Goal: Information Seeking & Learning: Learn about a topic

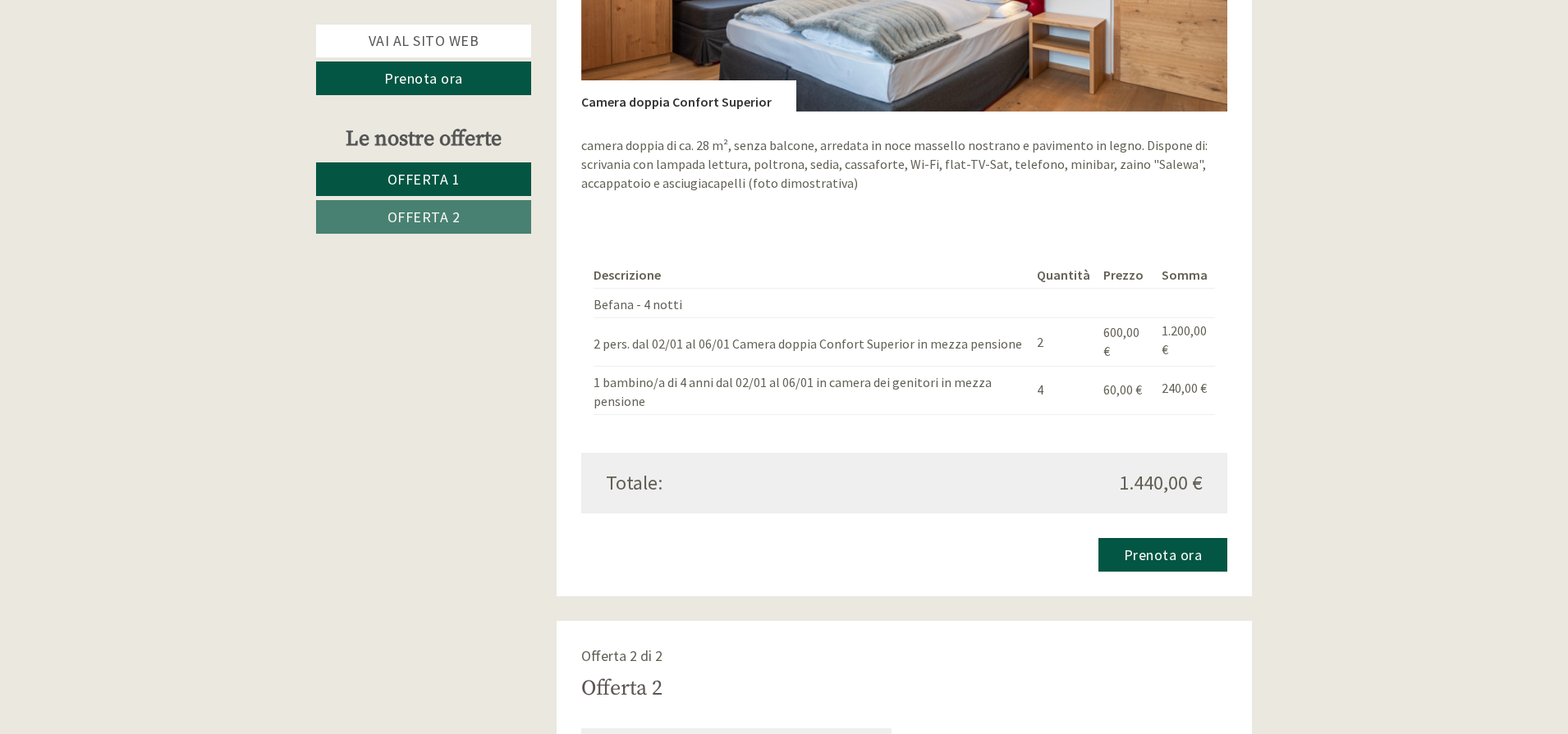
scroll to position [1968, 0]
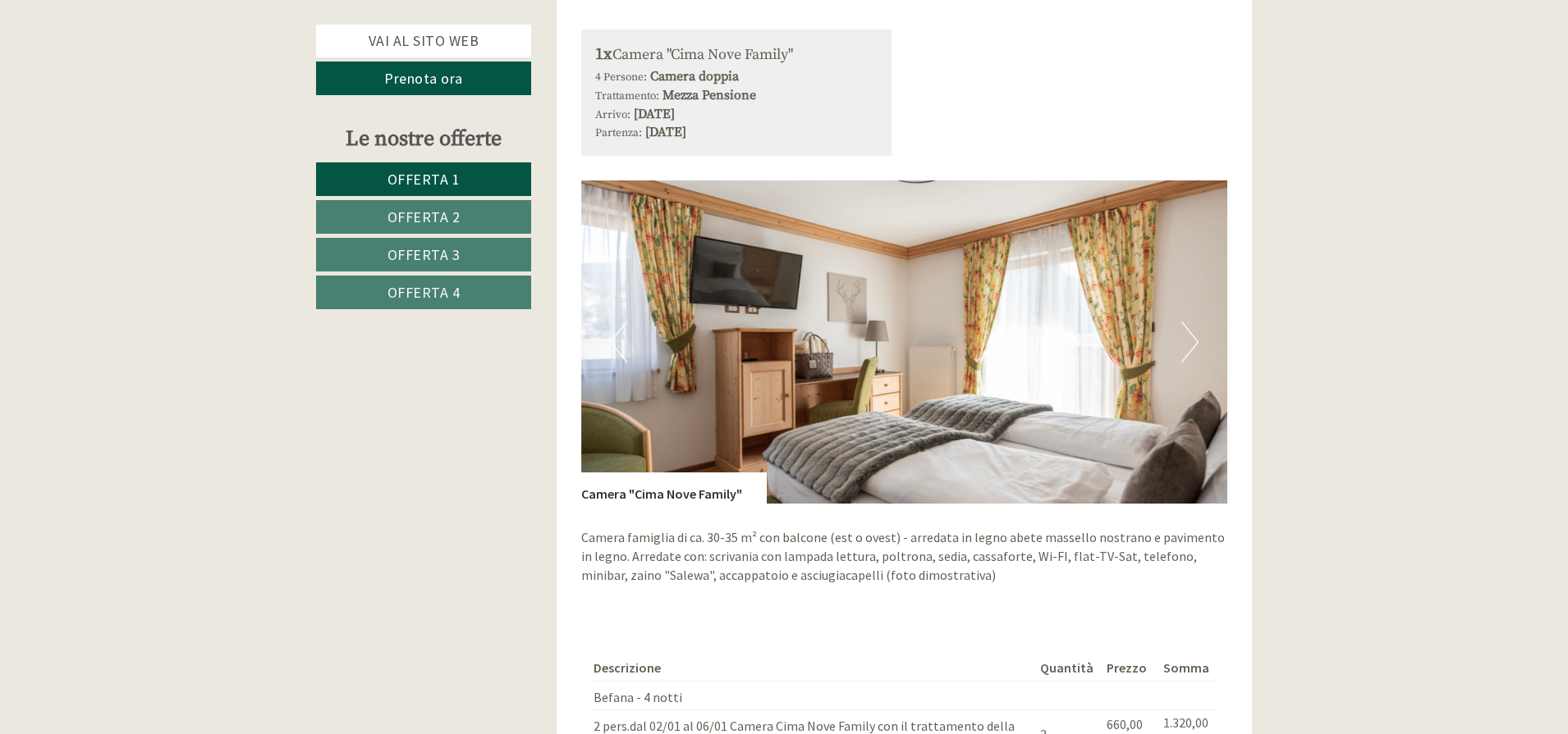
scroll to position [4231, 0]
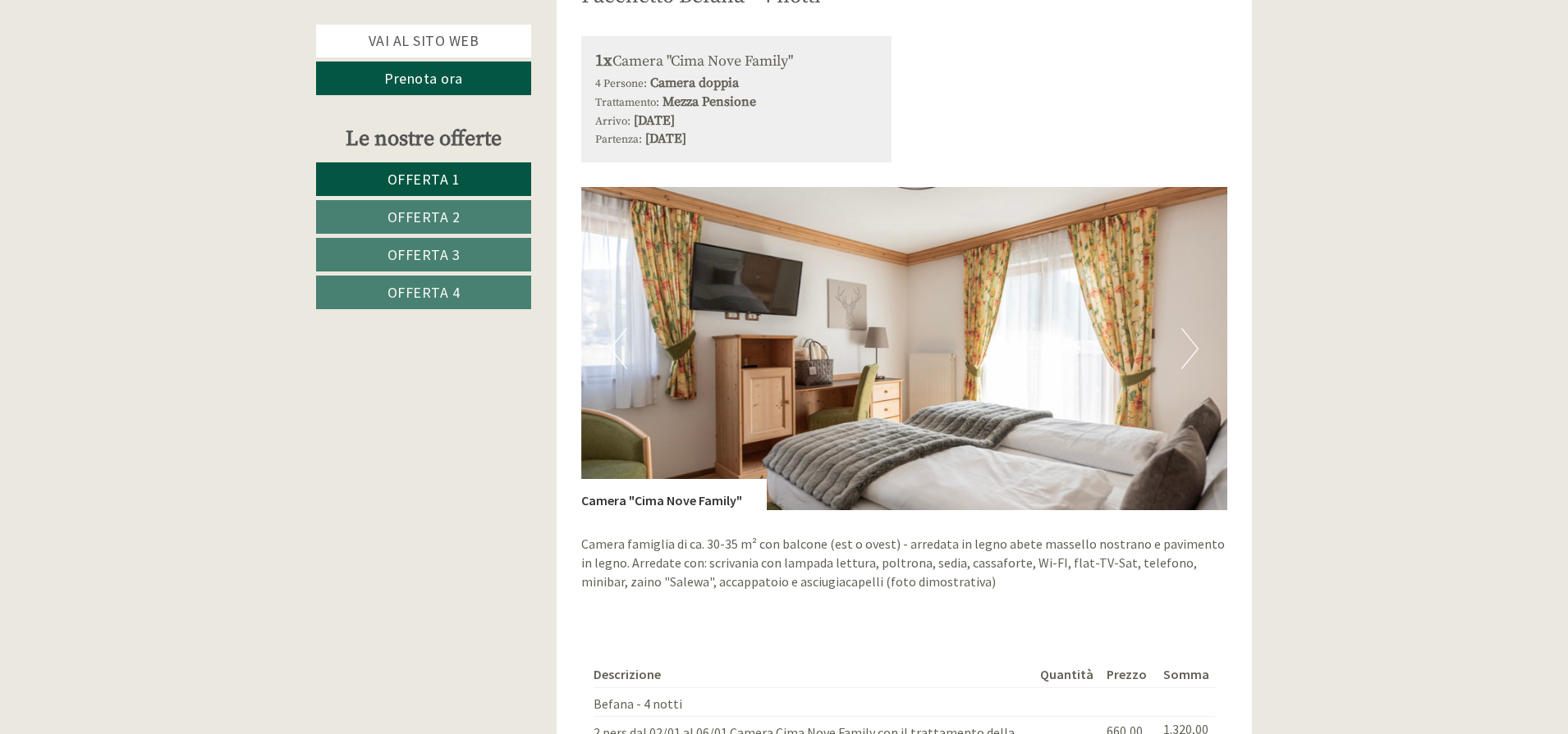
click at [1195, 332] on button "Next" at bounding box center [1189, 349] width 17 height 41
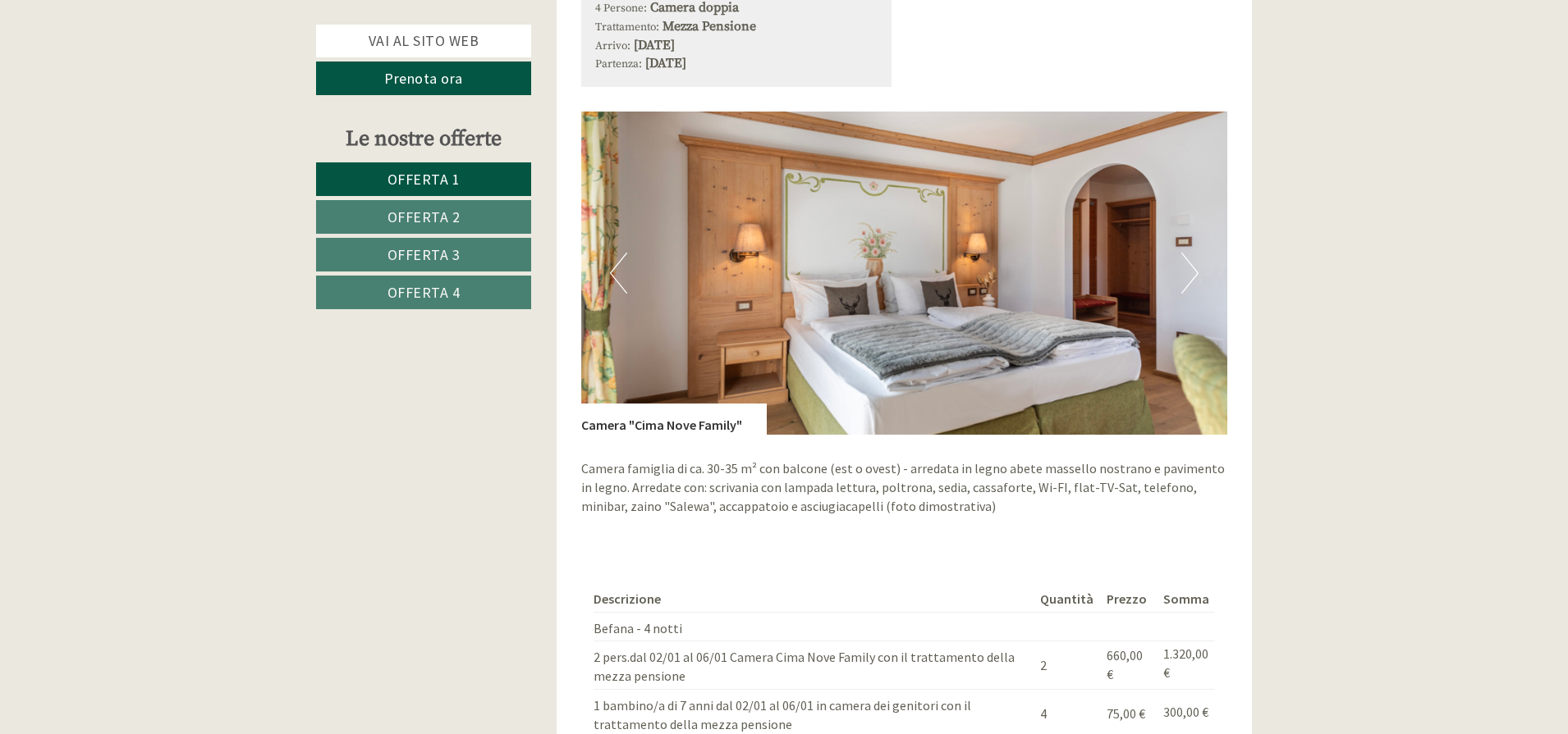
scroll to position [4313, 0]
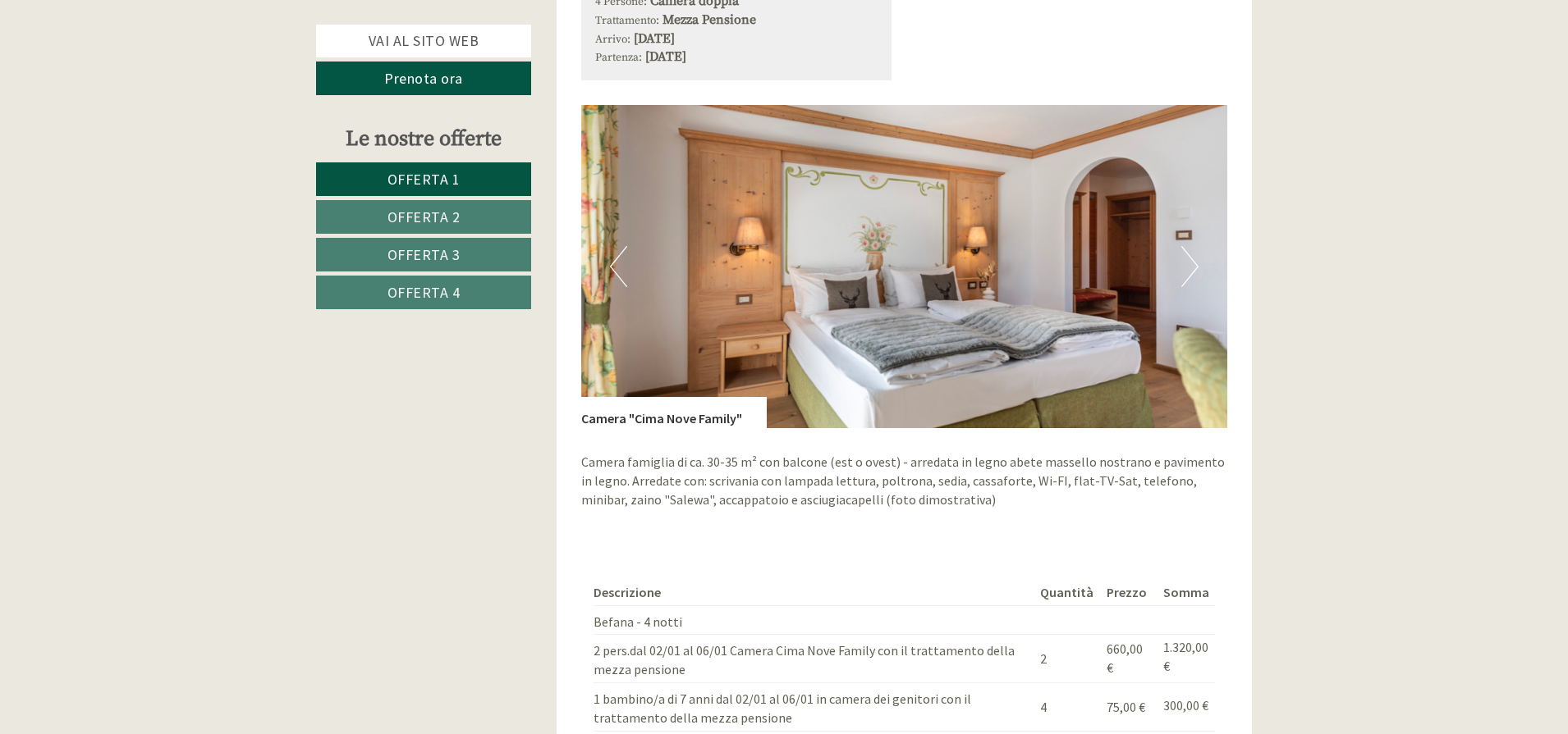
click at [1190, 247] on button "Next" at bounding box center [1189, 267] width 17 height 41
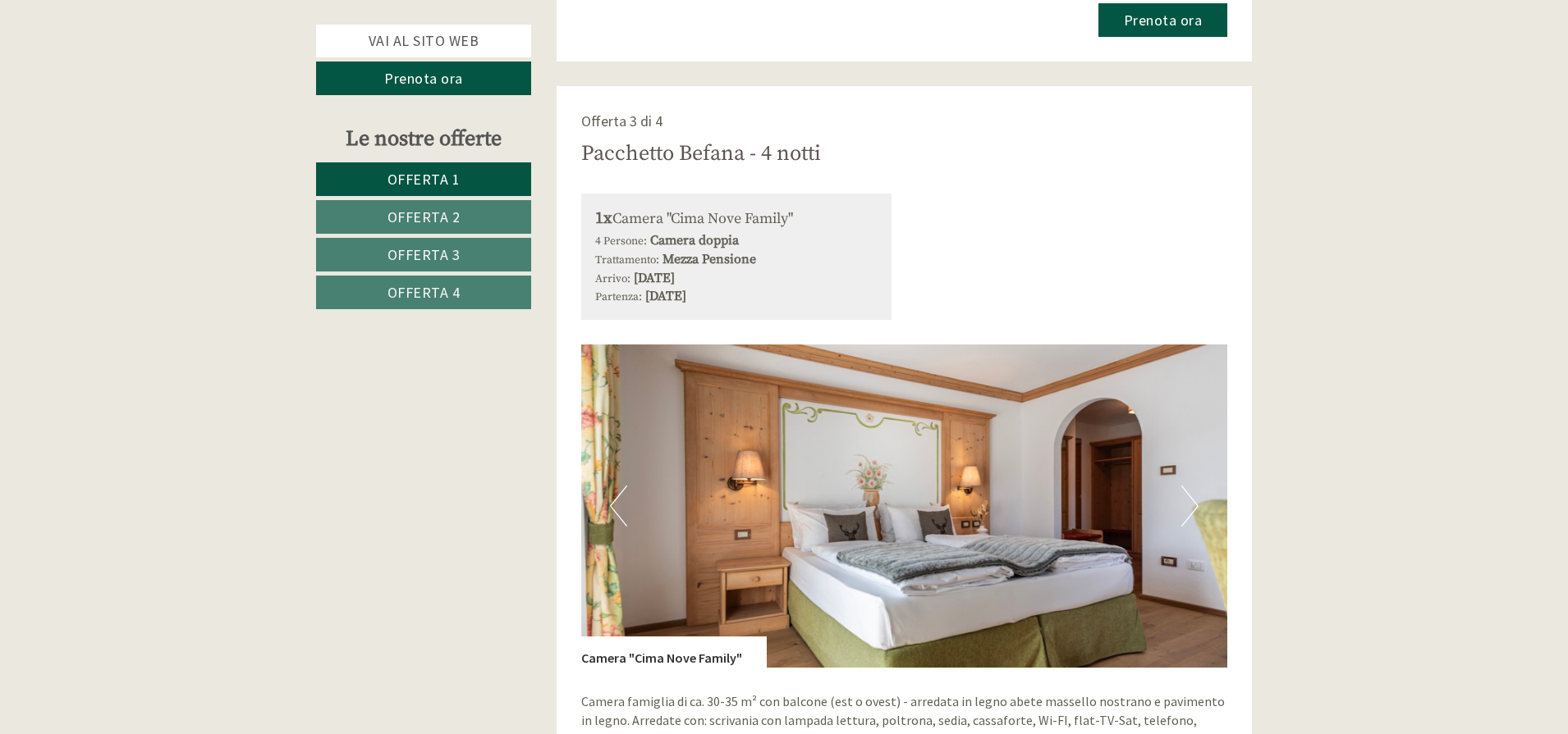
scroll to position [4067, 0]
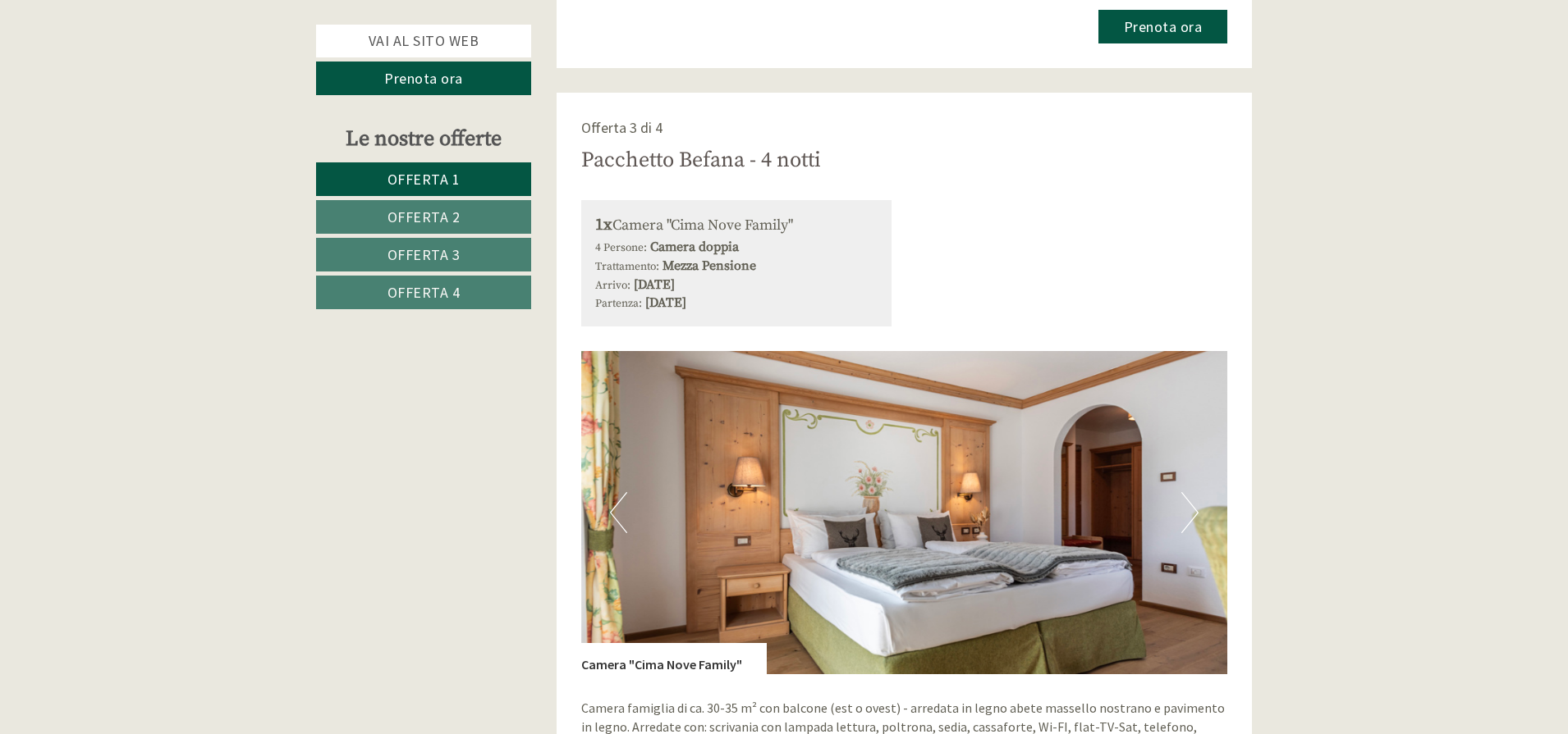
click at [1191, 499] on button "Next" at bounding box center [1189, 513] width 17 height 41
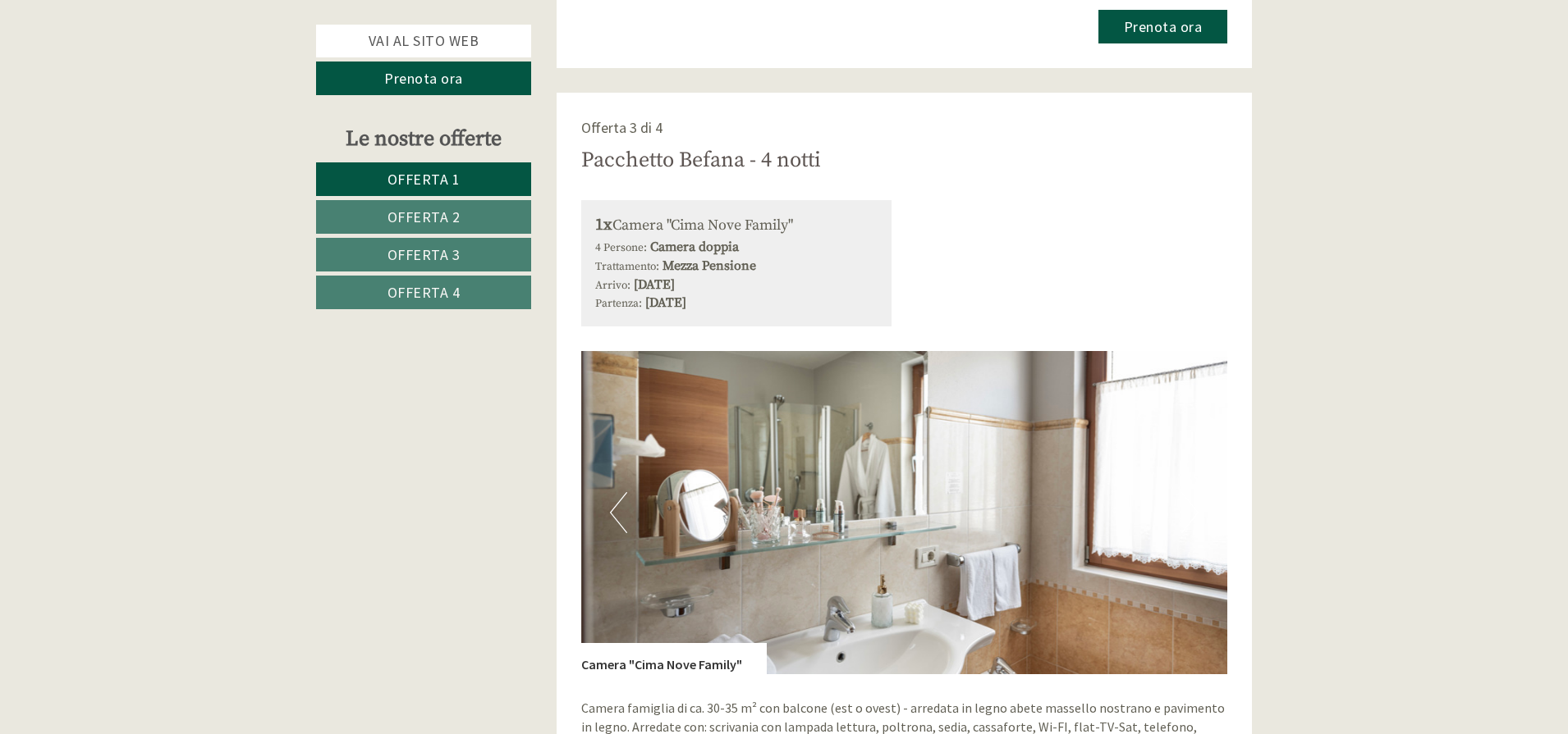
click at [1191, 499] on button "Next" at bounding box center [1189, 513] width 17 height 41
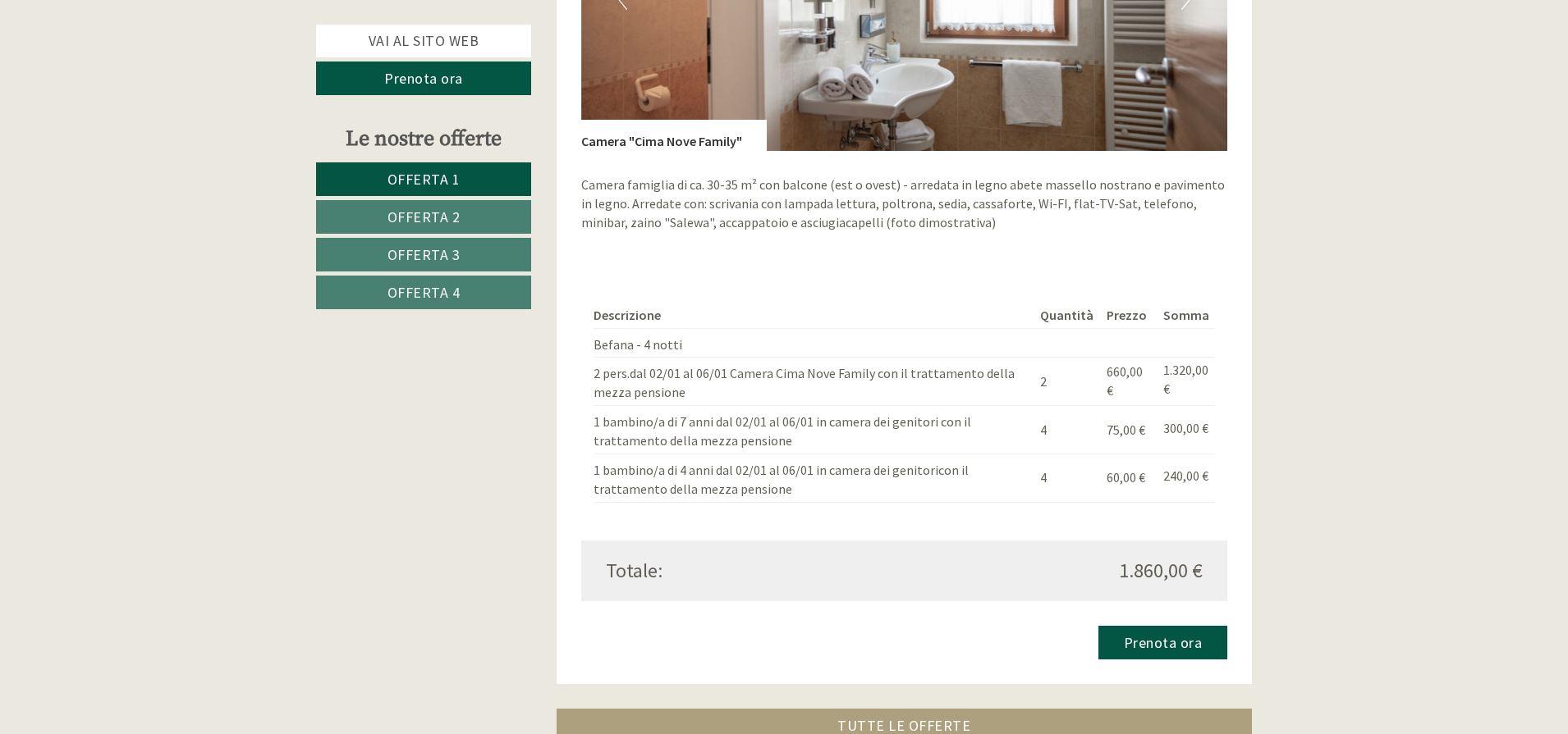
scroll to position [4231, 0]
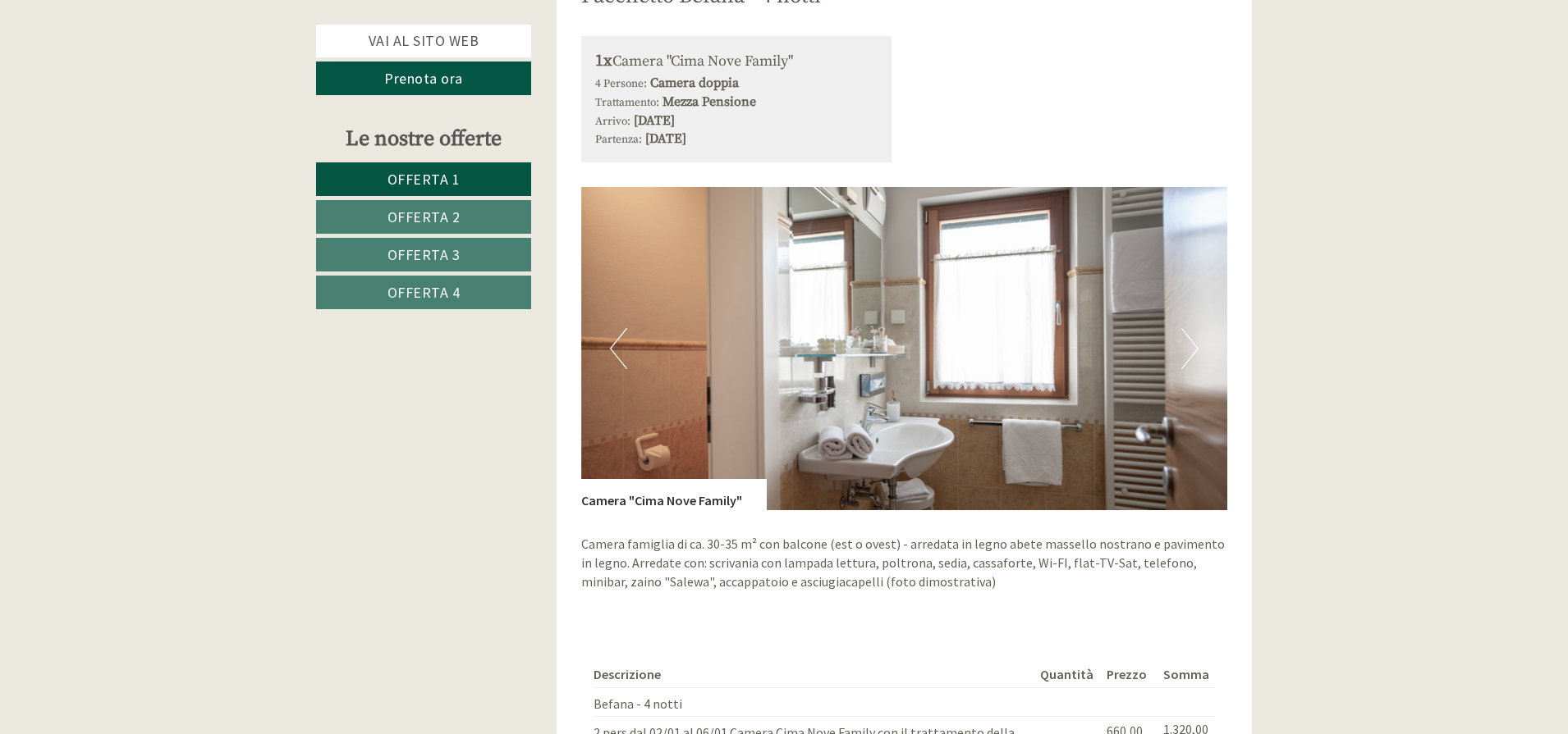
click at [1189, 332] on button "Next" at bounding box center [1189, 349] width 17 height 41
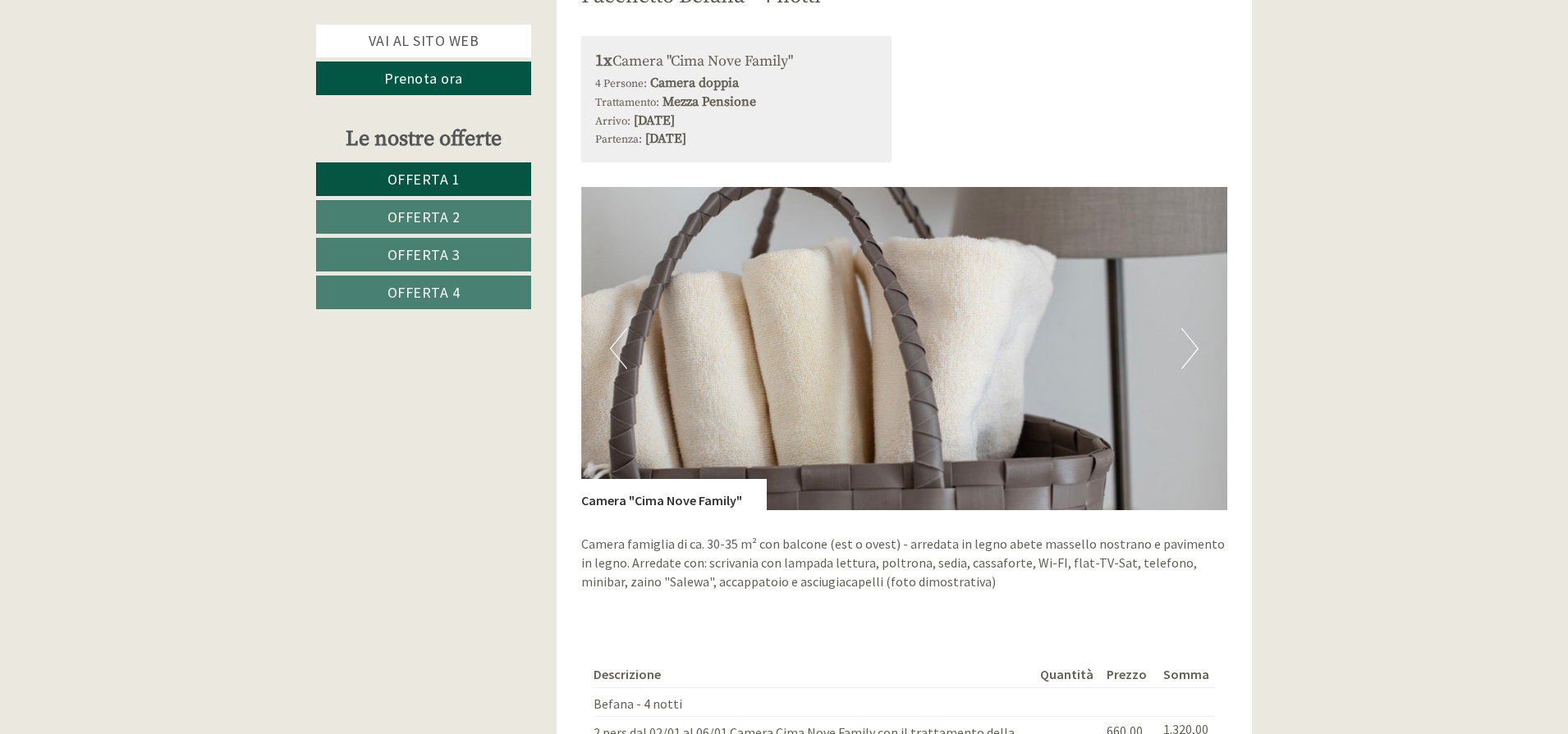
click at [1189, 332] on button "Next" at bounding box center [1189, 349] width 17 height 41
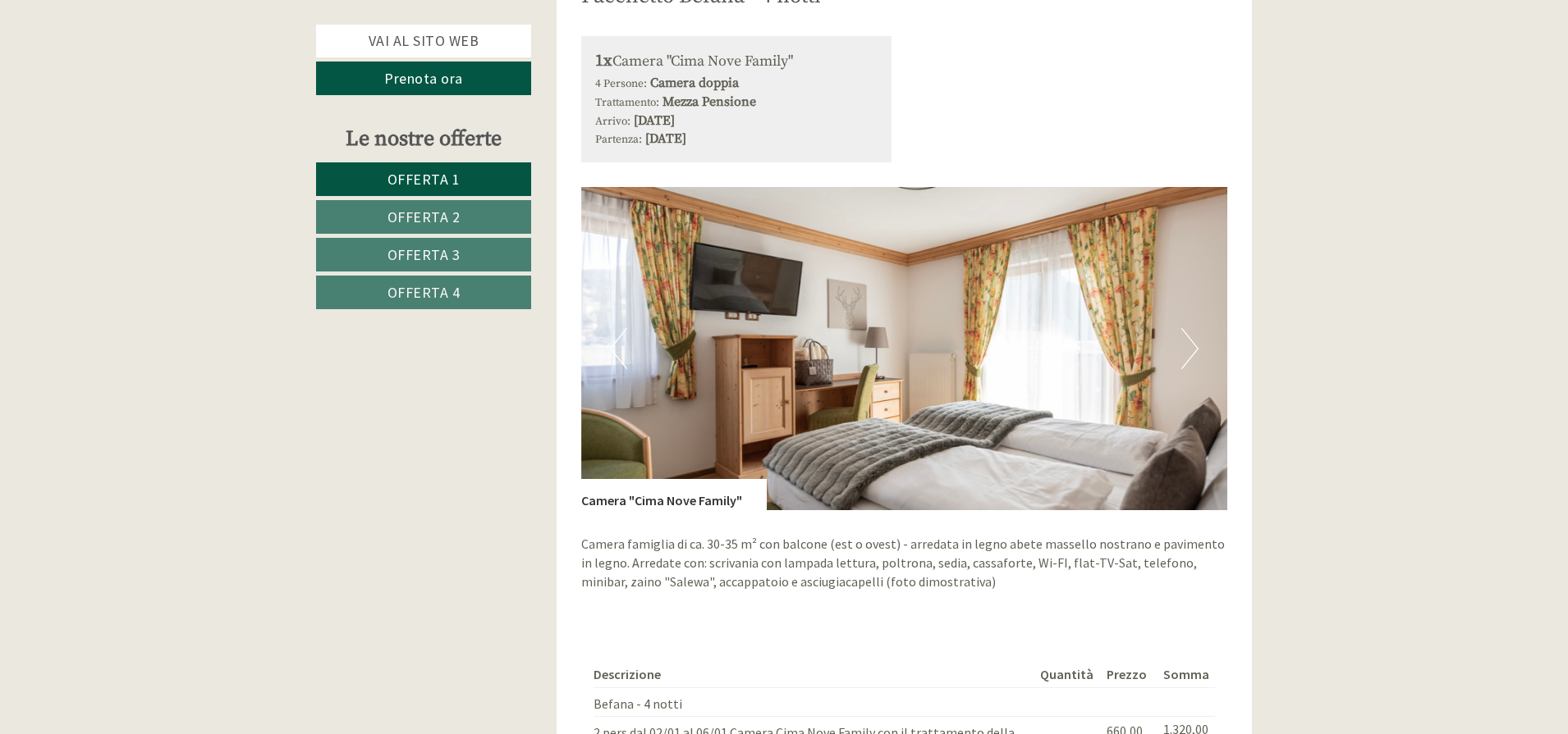
click at [1189, 332] on button "Next" at bounding box center [1189, 349] width 17 height 41
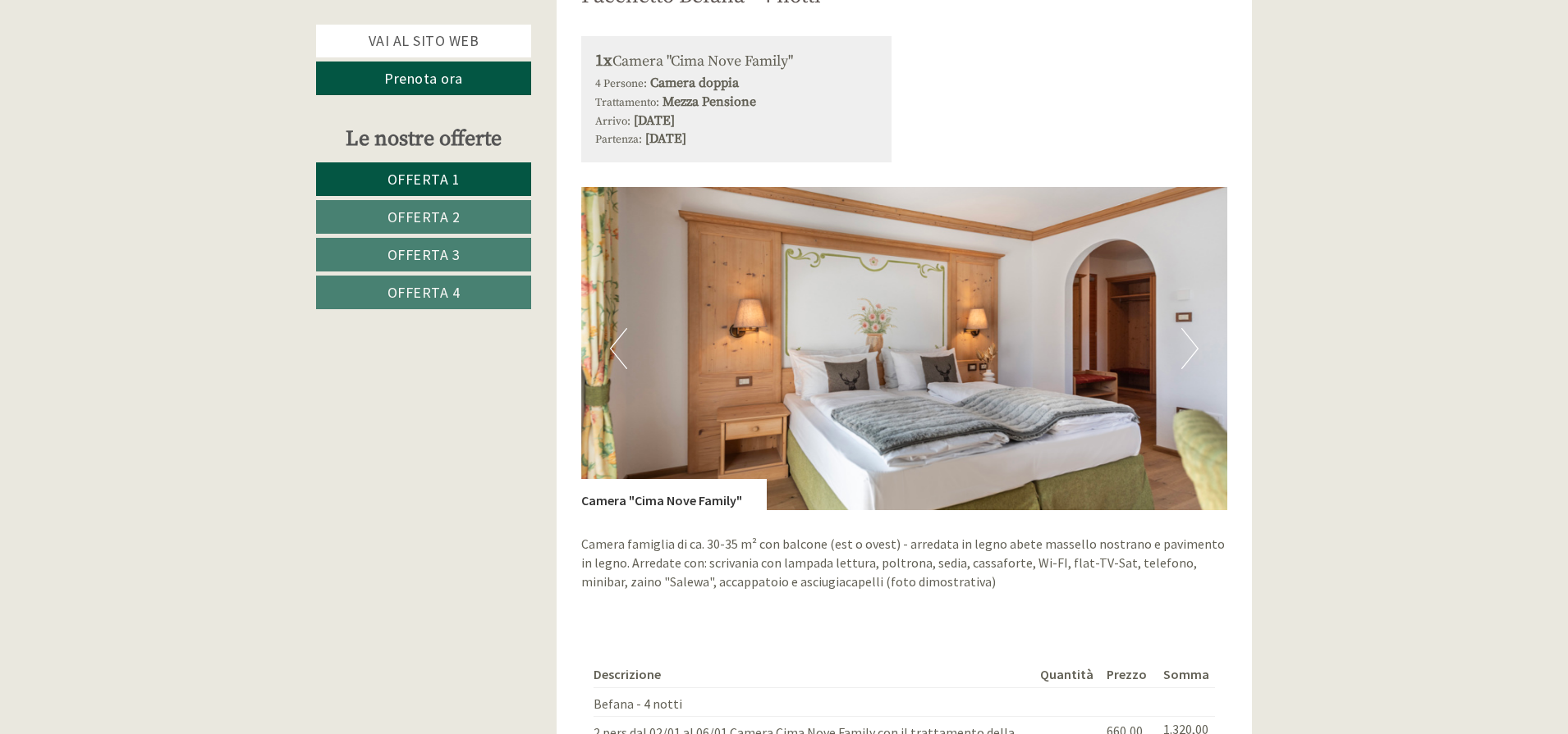
click at [1191, 332] on button "Next" at bounding box center [1189, 349] width 17 height 41
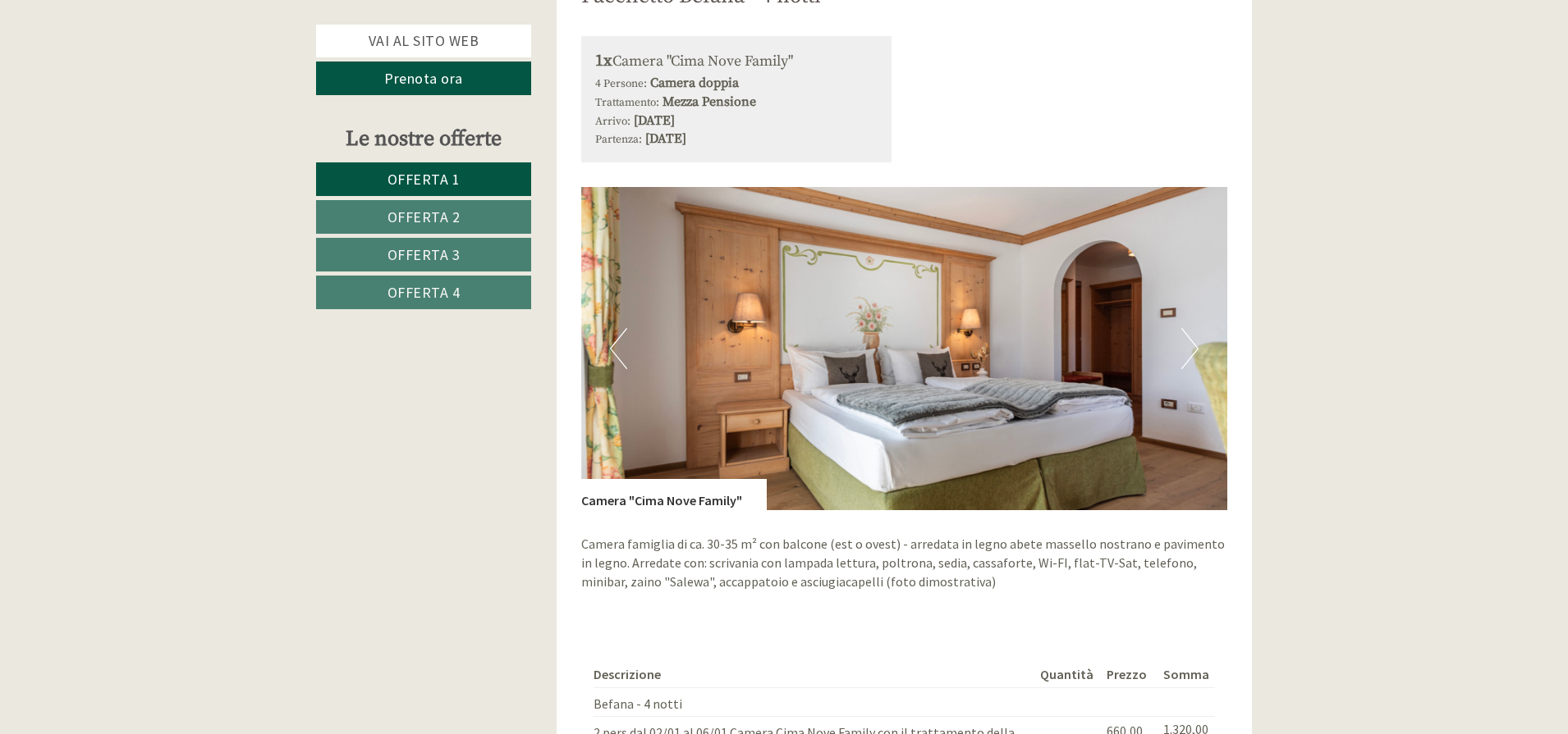
click at [1191, 332] on button "Next" at bounding box center [1189, 349] width 17 height 41
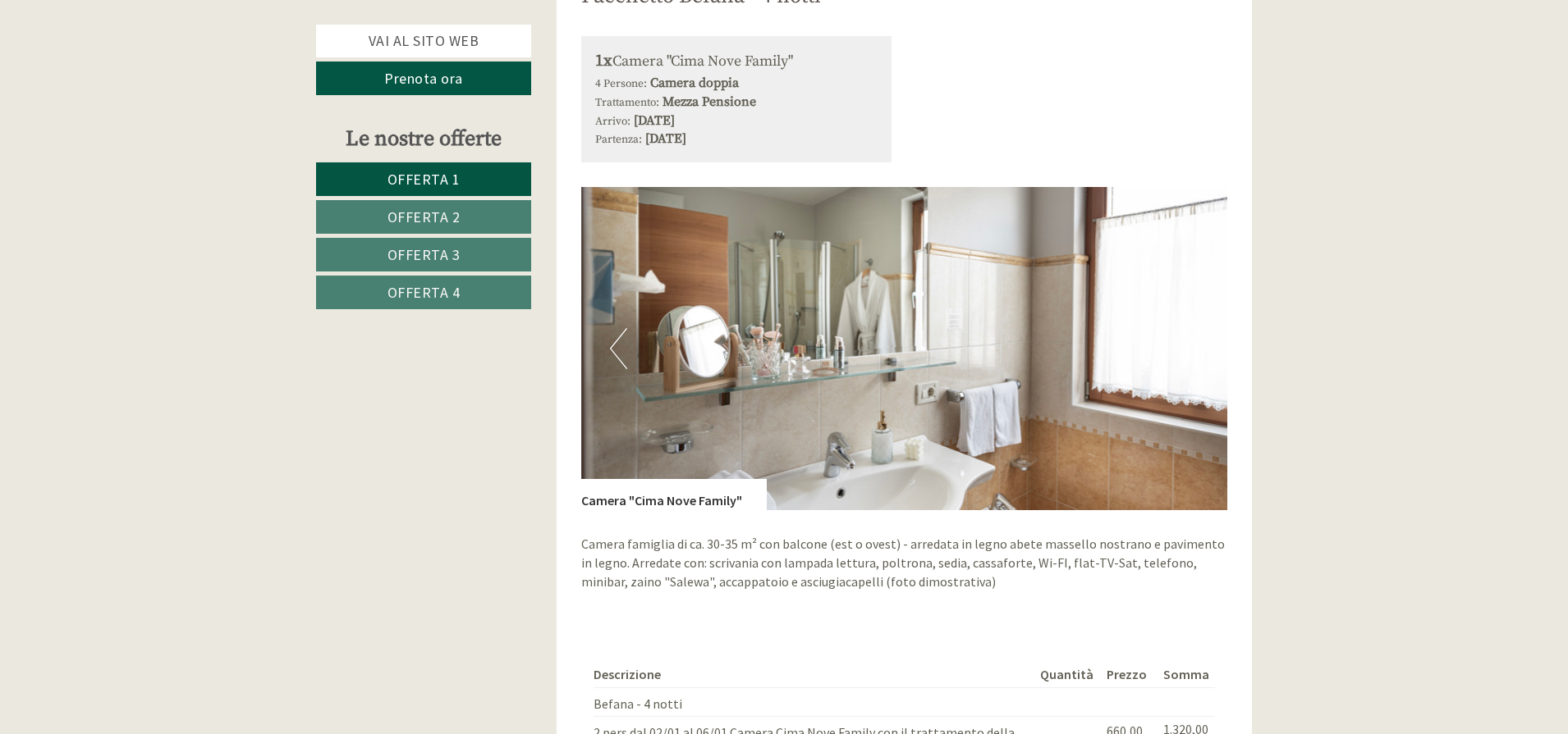
click at [1191, 332] on button "Next" at bounding box center [1189, 349] width 17 height 41
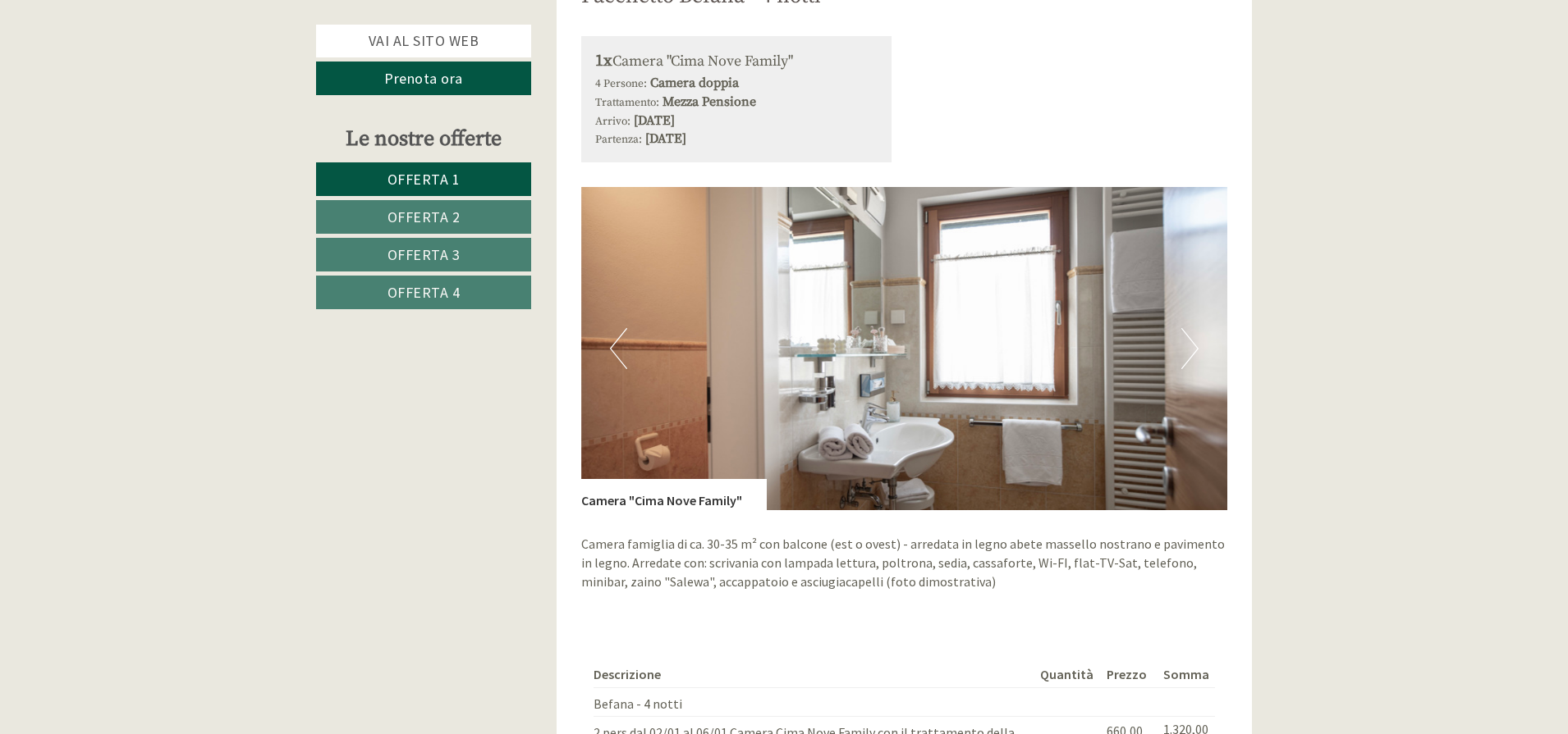
click at [1191, 332] on button "Next" at bounding box center [1189, 349] width 17 height 41
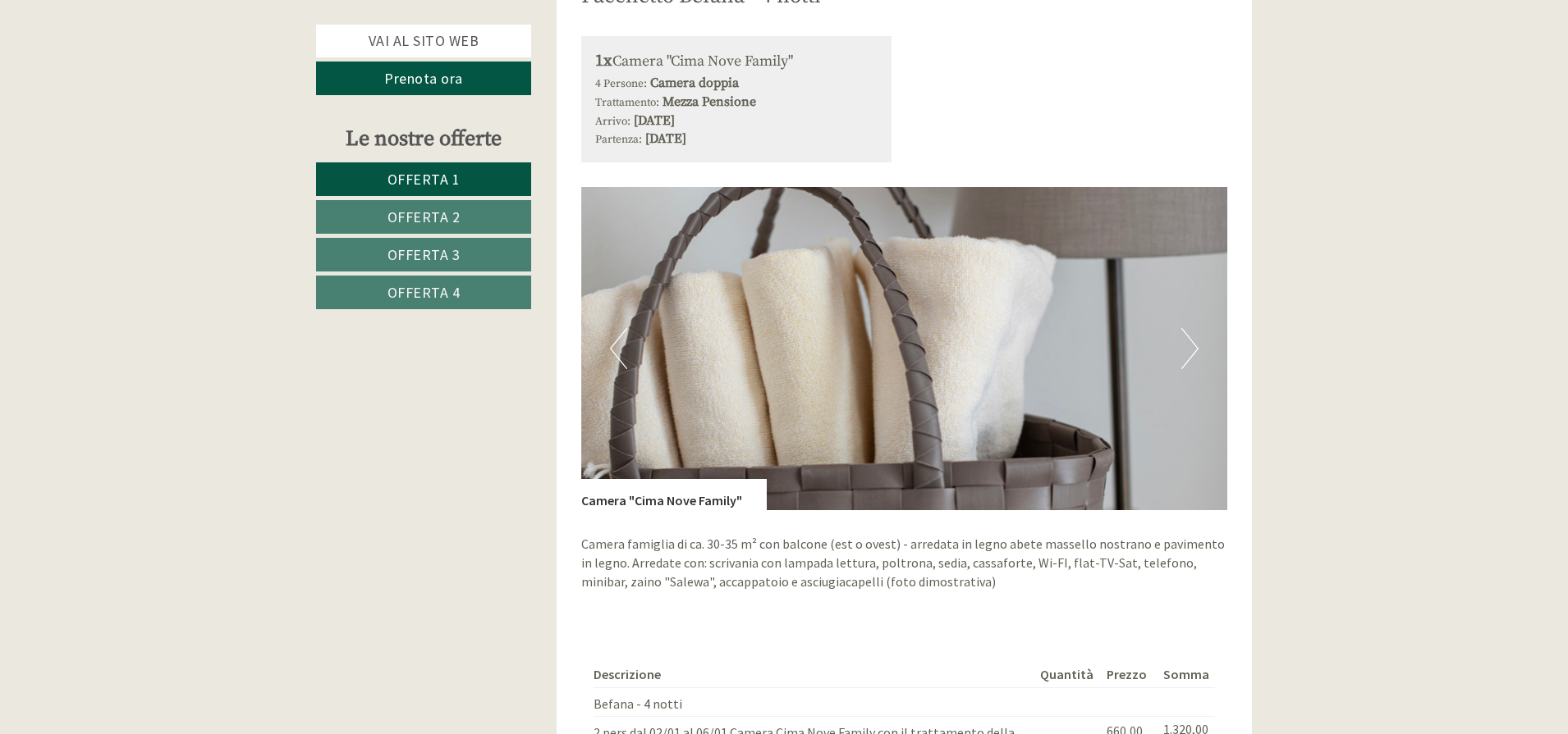
click at [1191, 335] on button "Next" at bounding box center [1189, 349] width 17 height 41
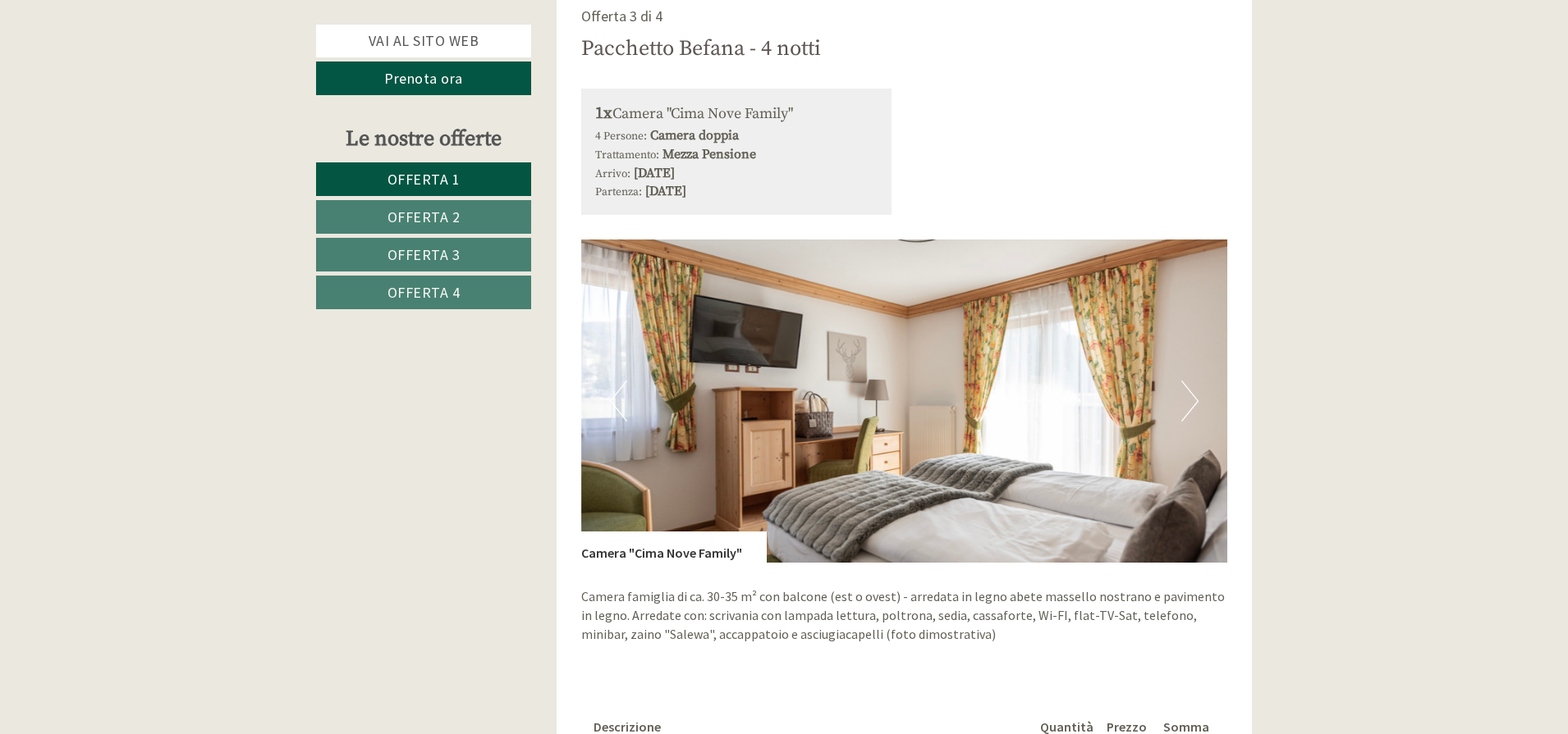
scroll to position [4149, 0]
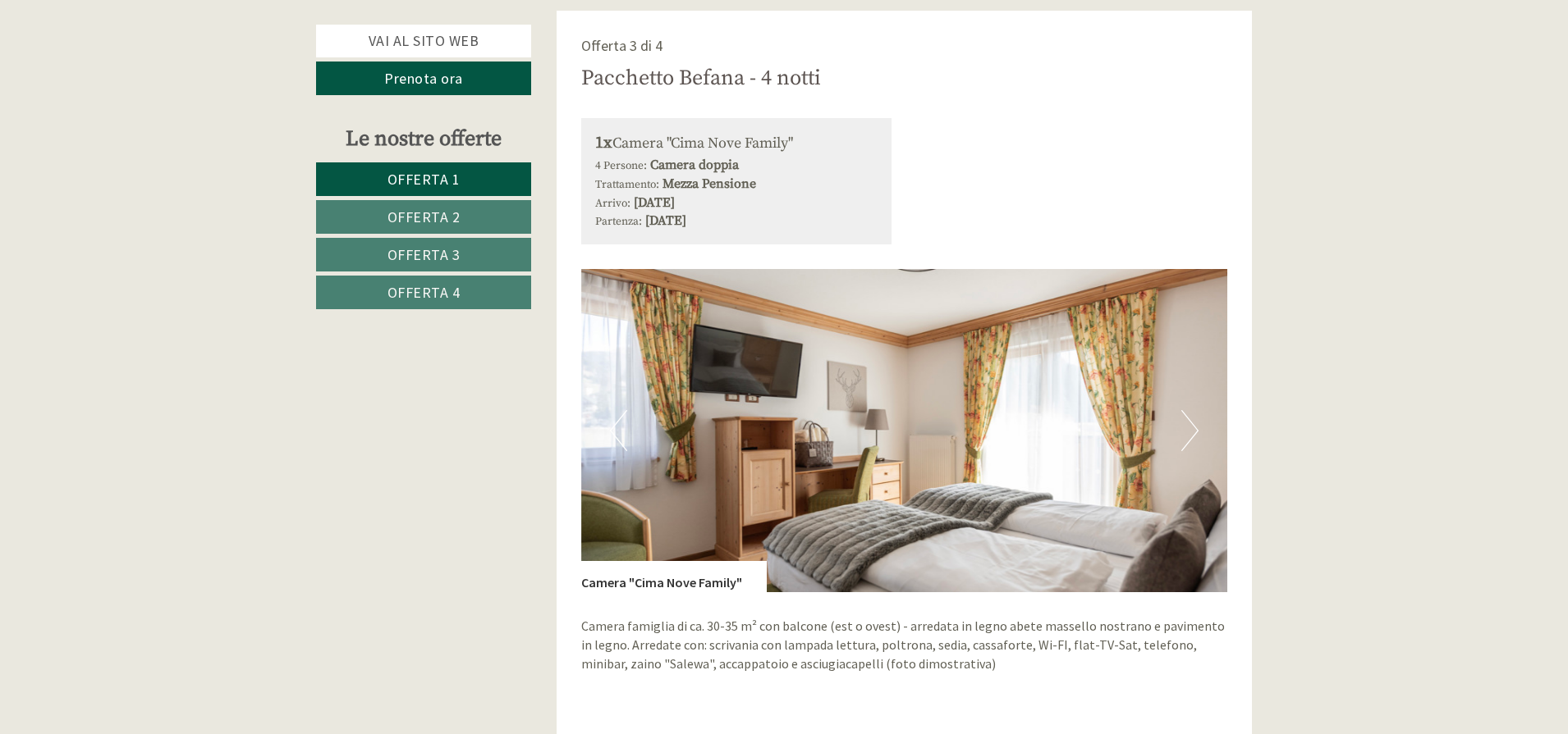
click at [1189, 410] on button "Next" at bounding box center [1189, 431] width 17 height 41
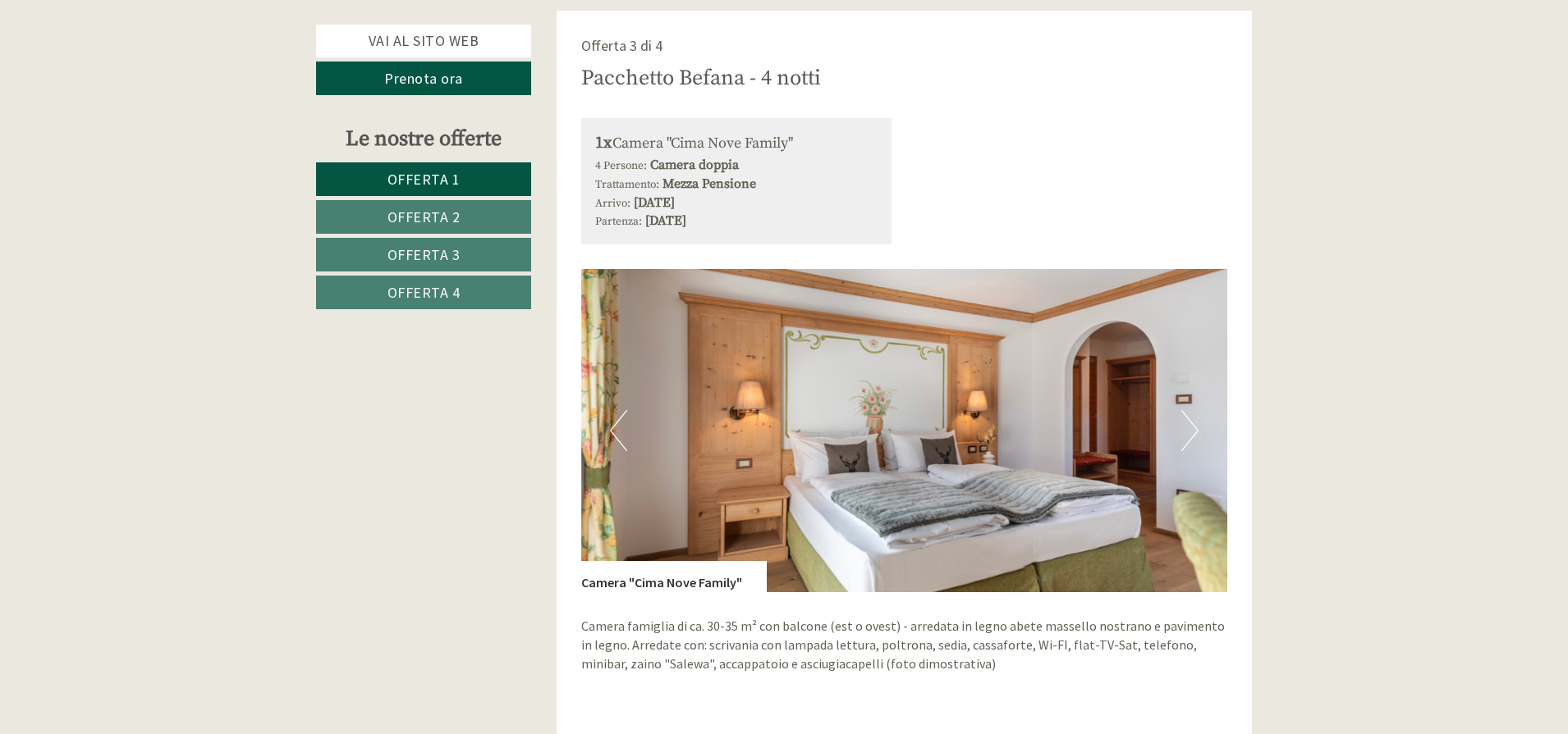
click at [1191, 414] on button "Next" at bounding box center [1189, 431] width 17 height 41
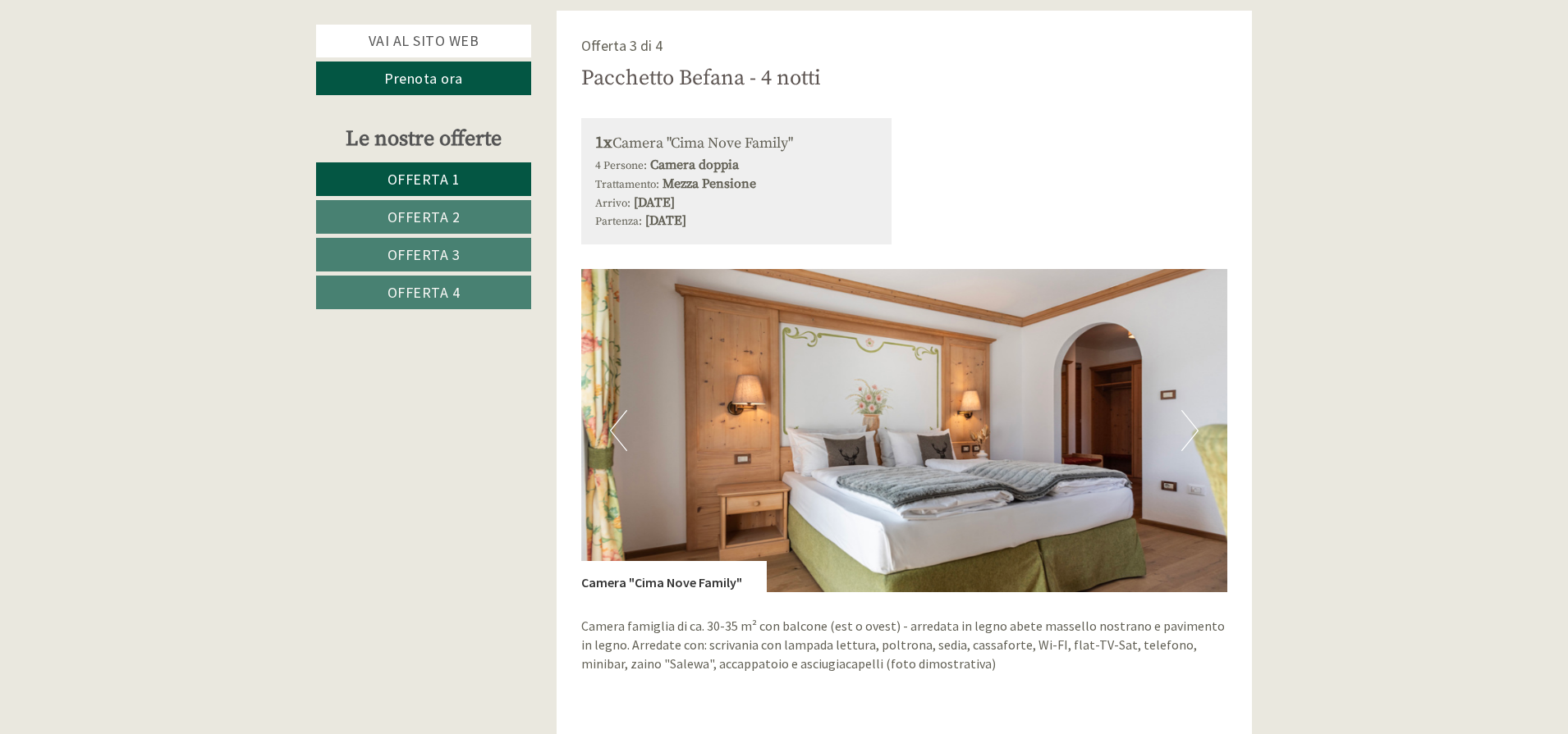
click at [1191, 414] on button "Next" at bounding box center [1189, 431] width 17 height 41
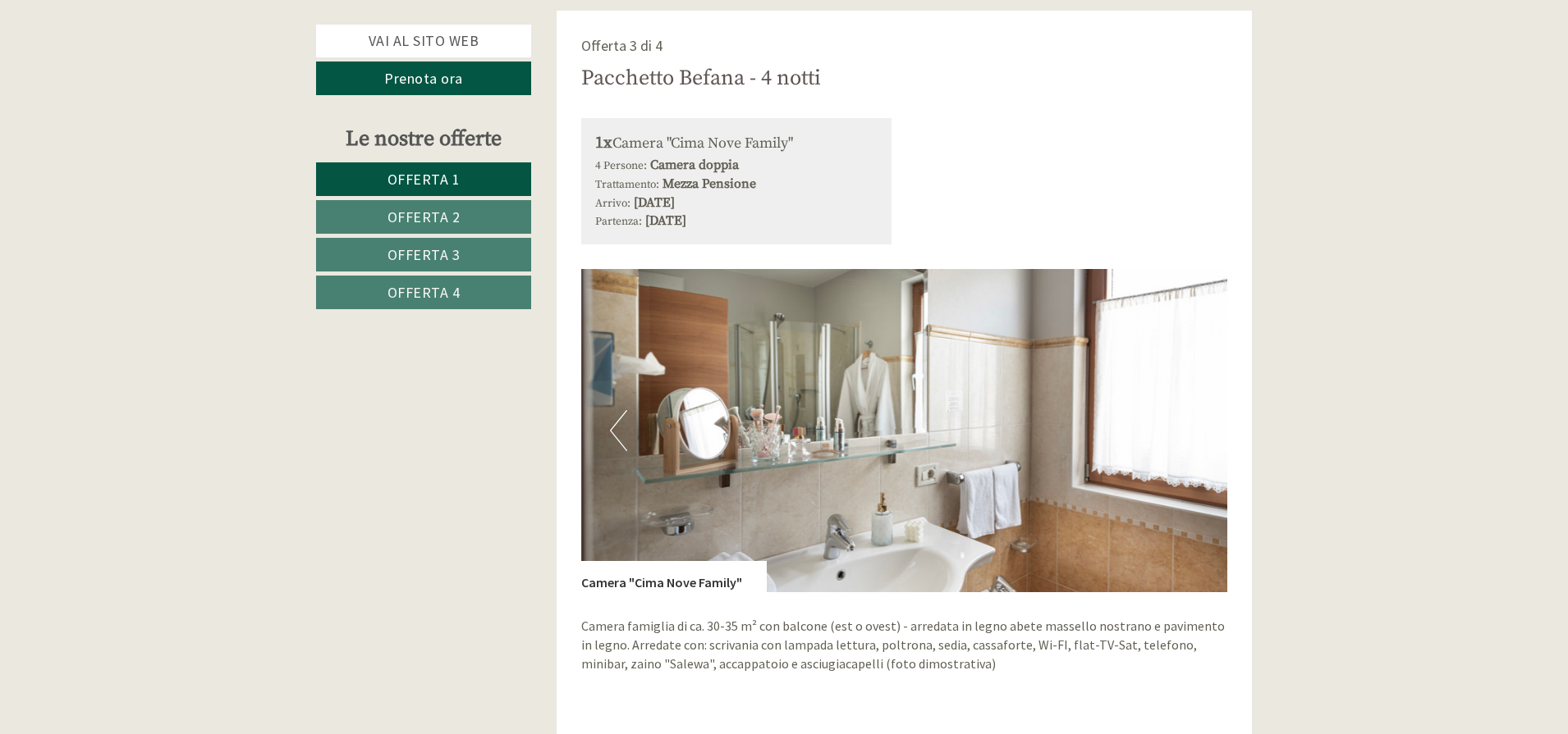
click at [1191, 410] on button "Next" at bounding box center [1189, 431] width 17 height 41
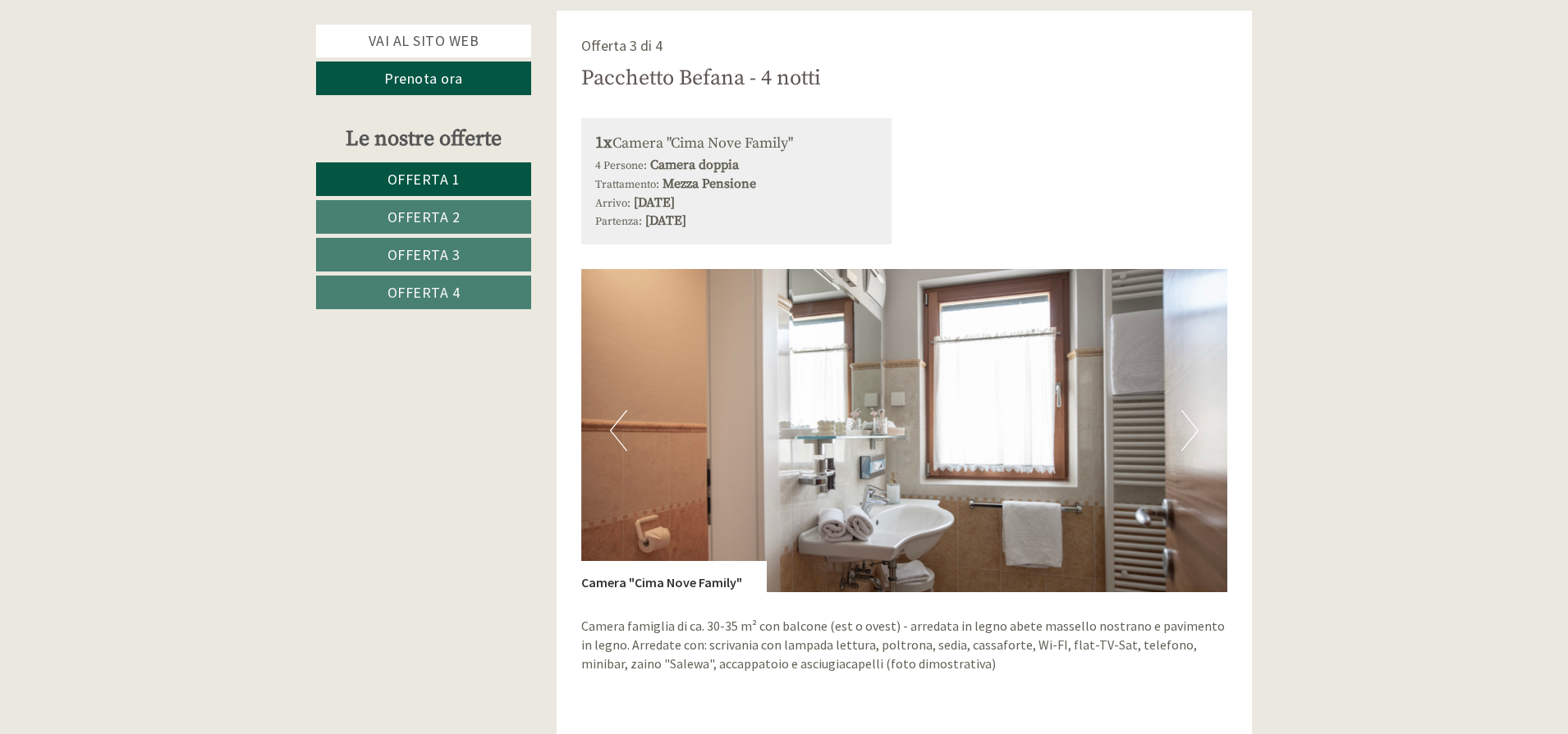
click at [1191, 410] on button "Next" at bounding box center [1189, 431] width 17 height 41
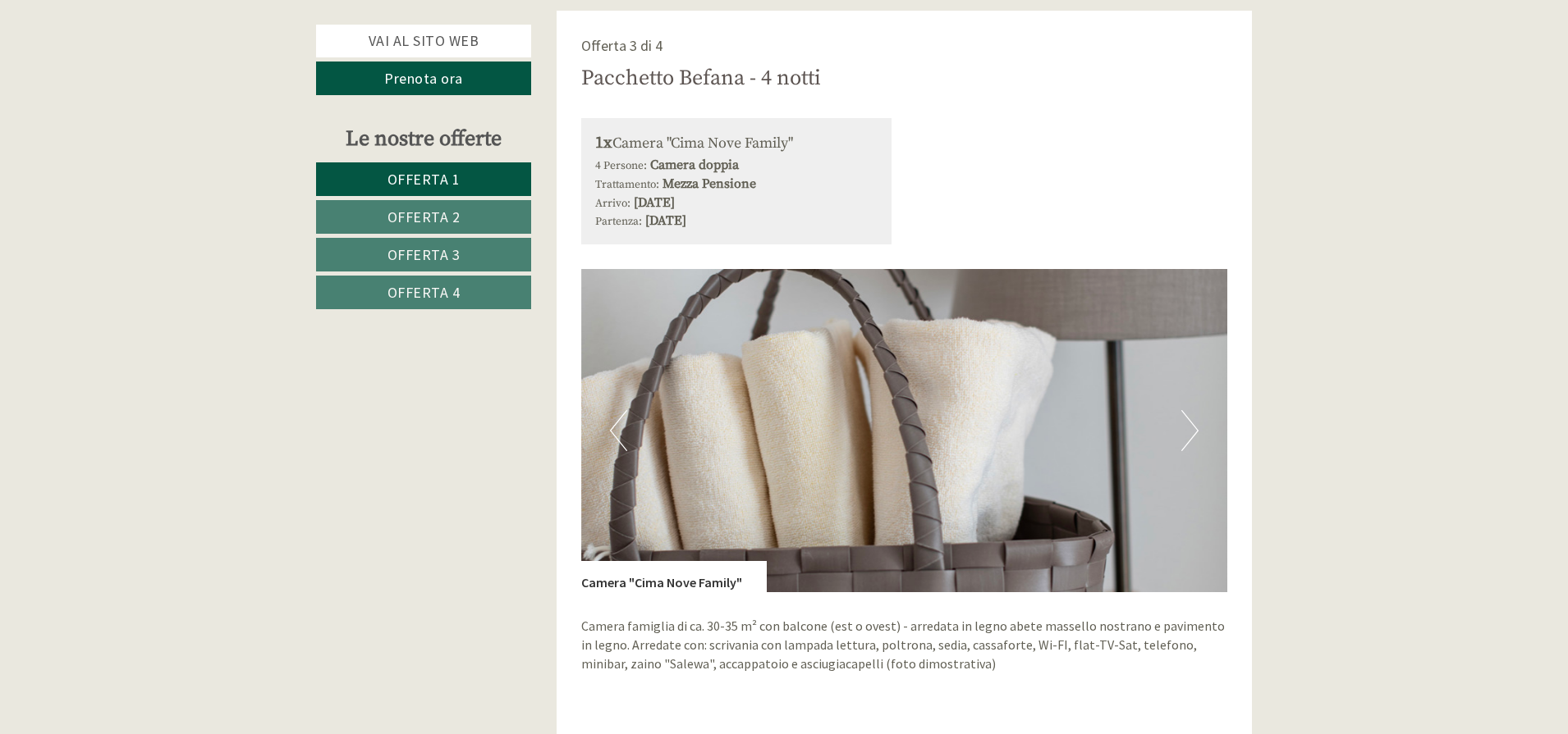
click at [1191, 410] on button "Next" at bounding box center [1189, 431] width 17 height 41
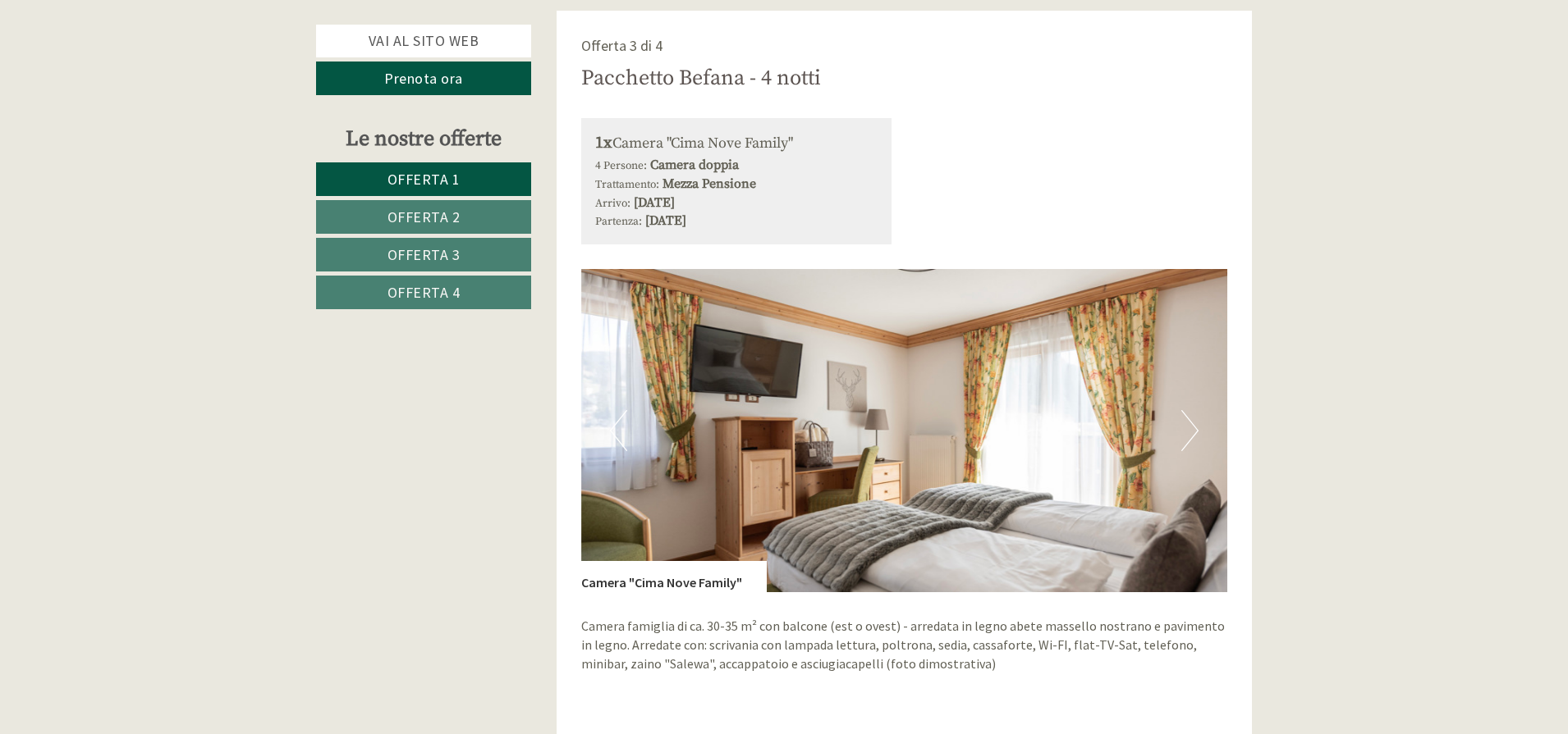
click at [1184, 410] on button "Next" at bounding box center [1189, 431] width 17 height 41
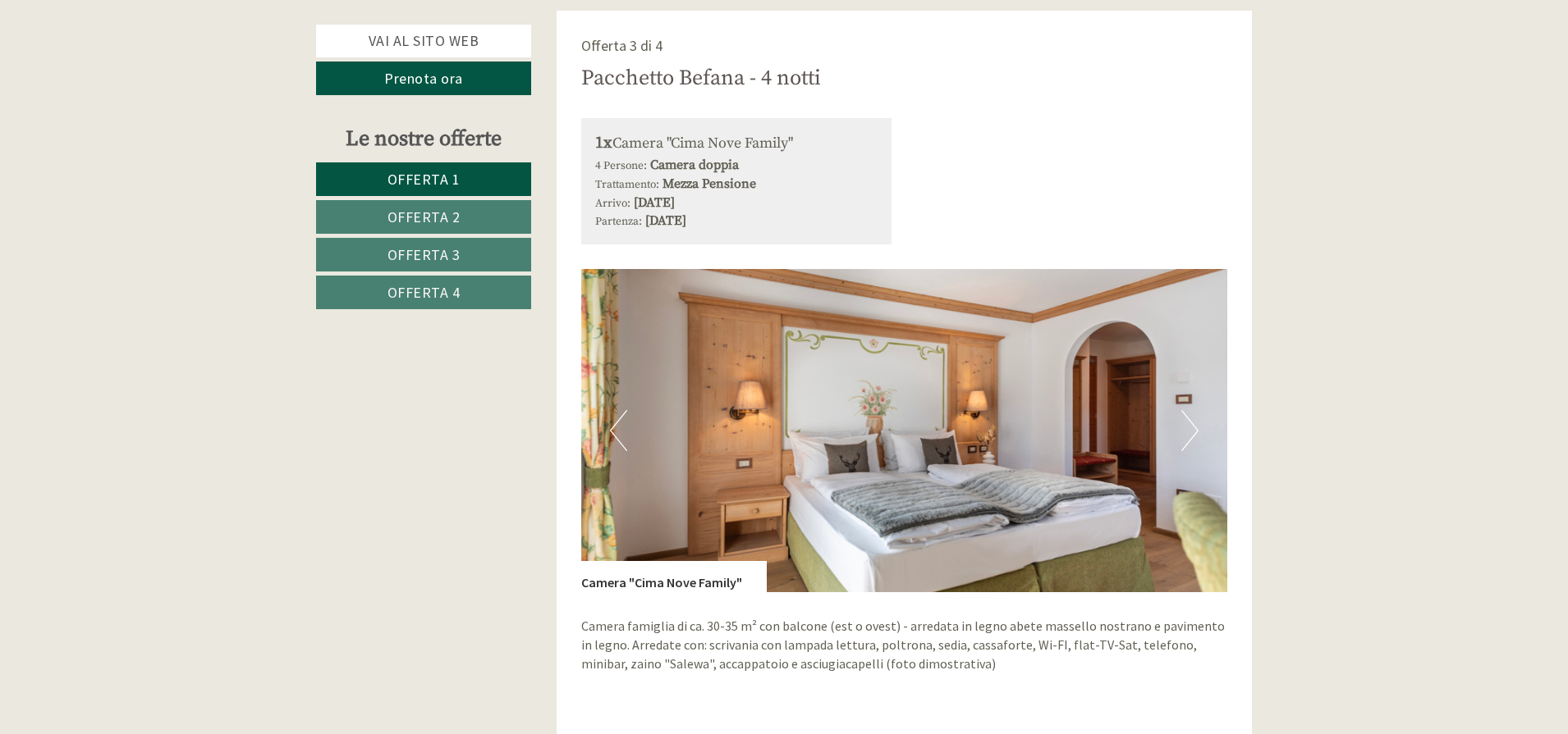
click at [1188, 418] on button "Next" at bounding box center [1189, 431] width 17 height 41
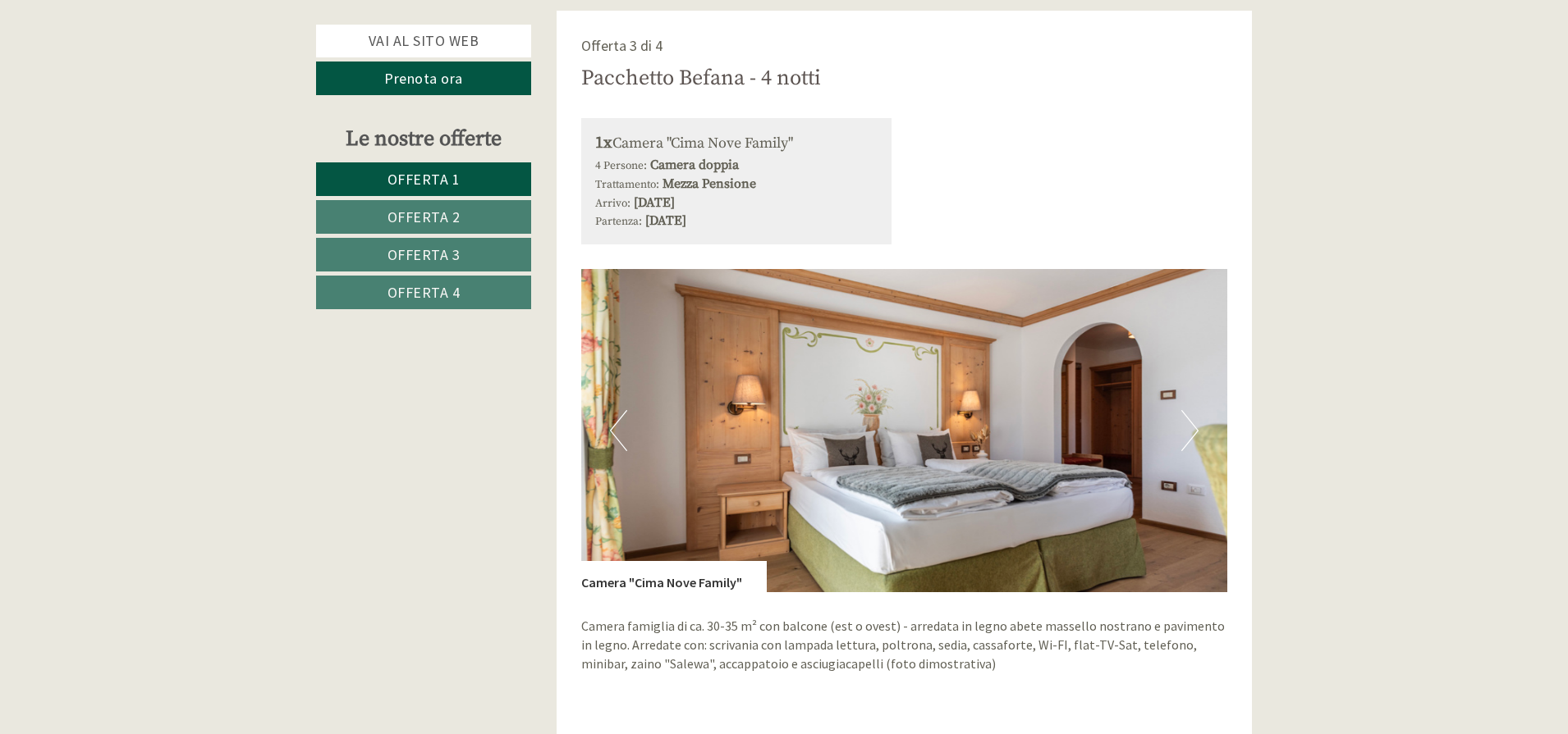
click at [1191, 414] on button "Next" at bounding box center [1189, 431] width 17 height 41
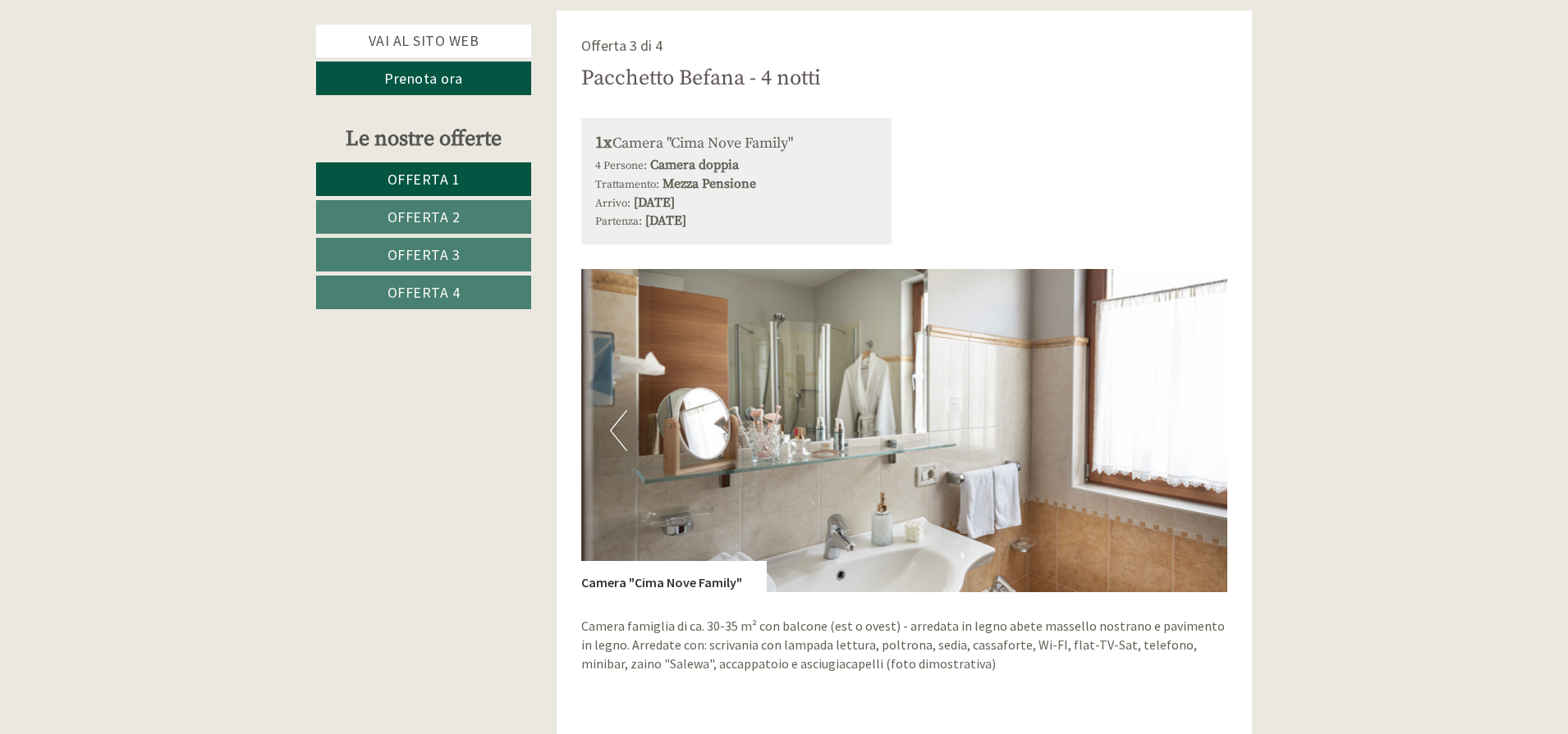
click at [1185, 410] on button "Next" at bounding box center [1189, 431] width 17 height 41
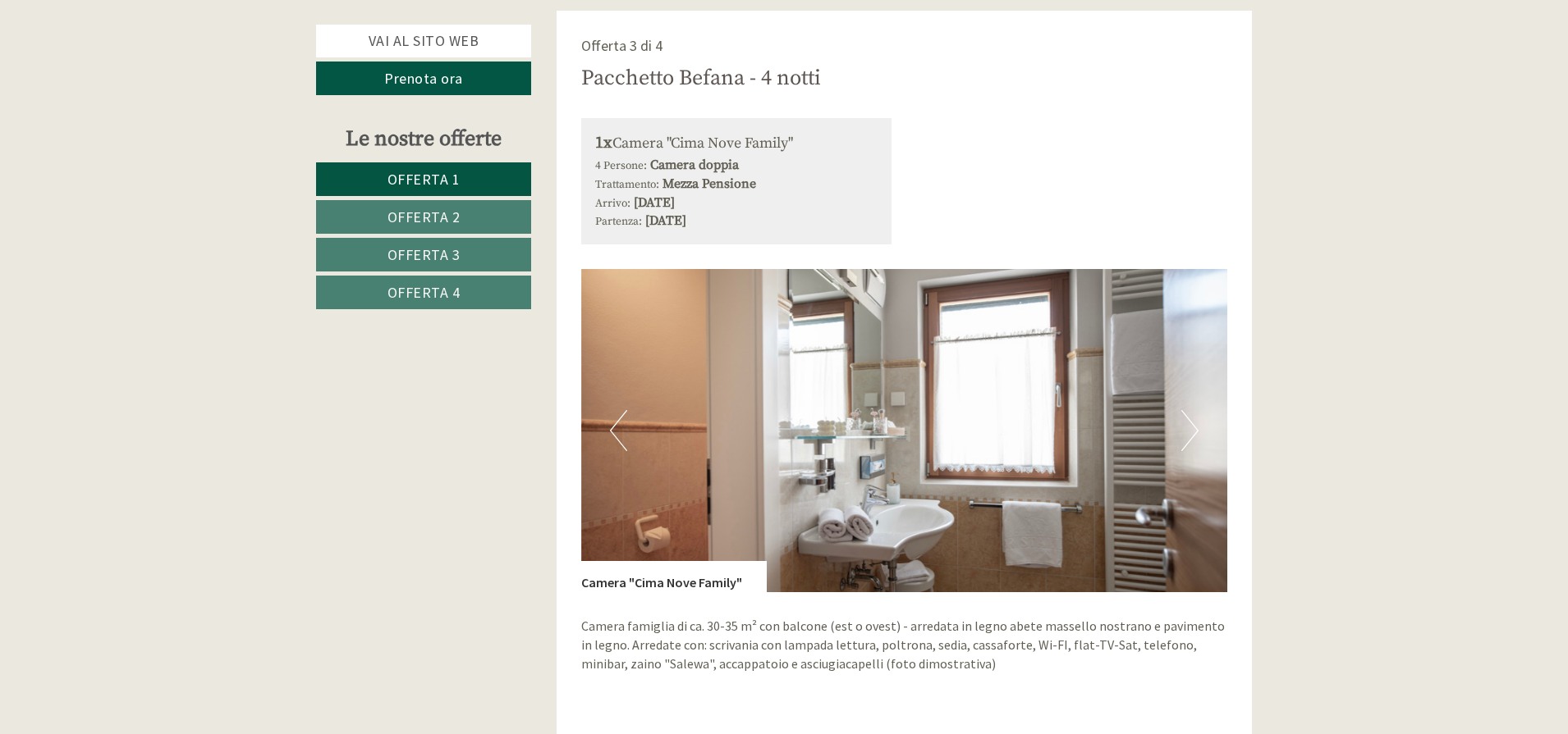
click at [1185, 410] on button "Next" at bounding box center [1189, 431] width 17 height 41
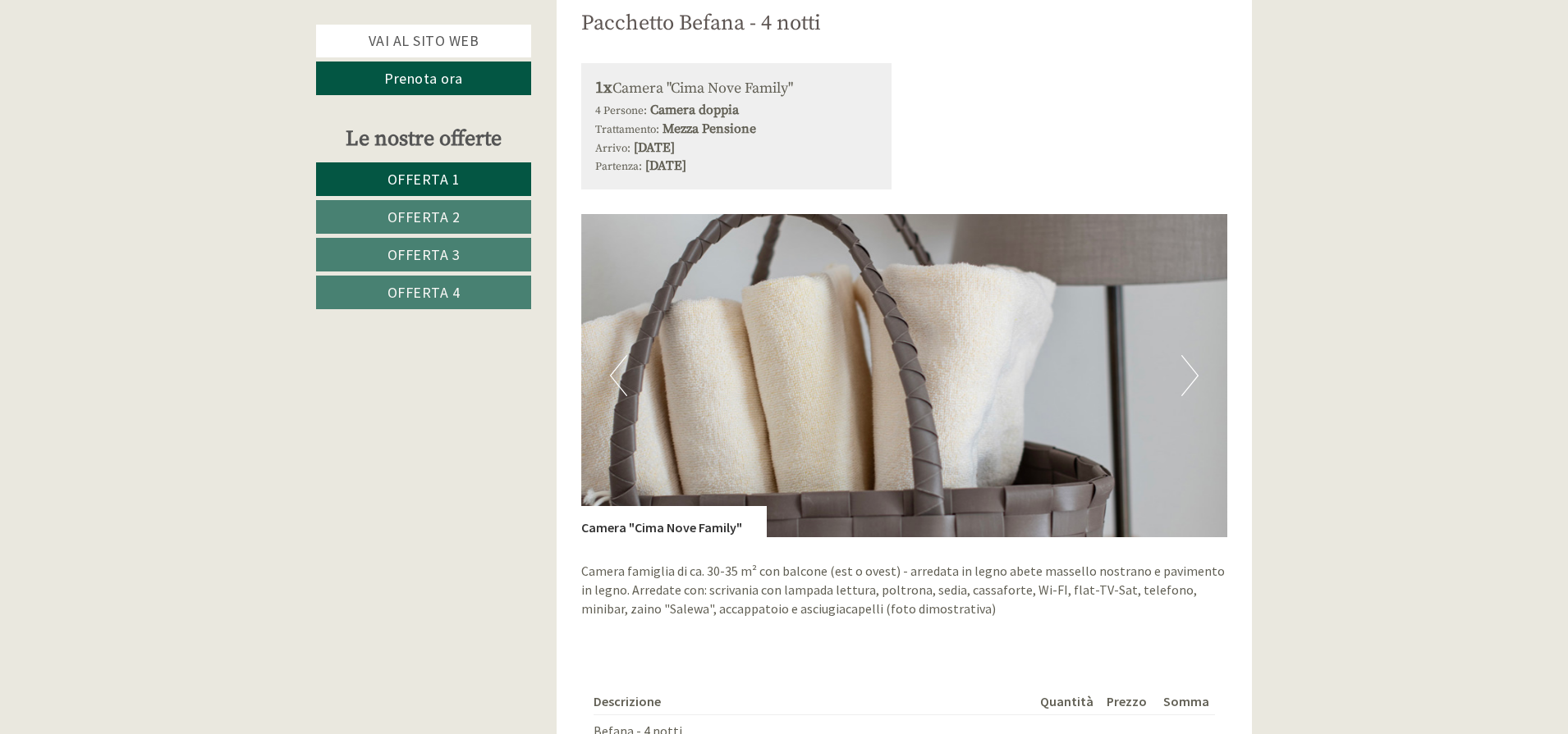
scroll to position [4313, 0]
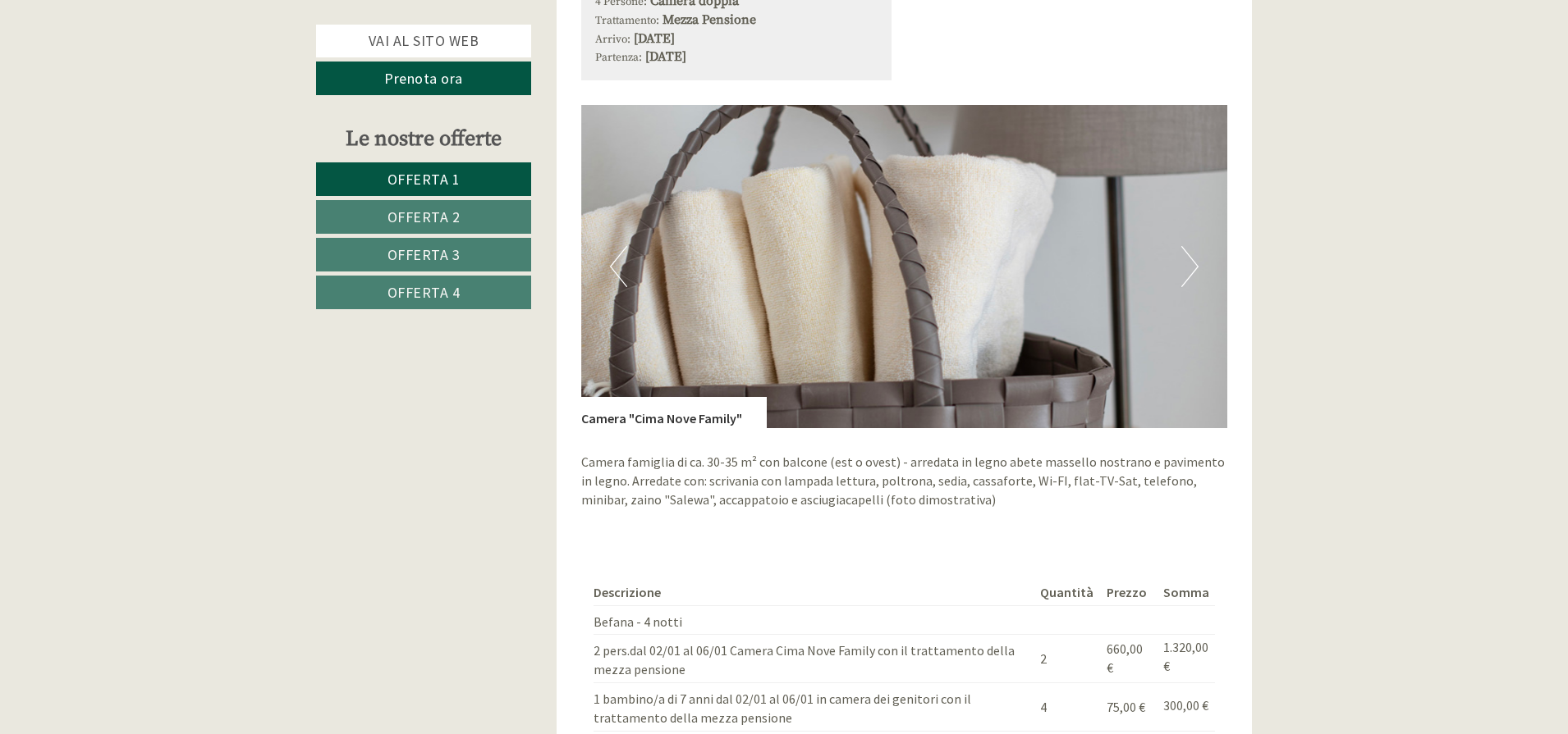
click at [1184, 246] on button "Next" at bounding box center [1189, 267] width 17 height 41
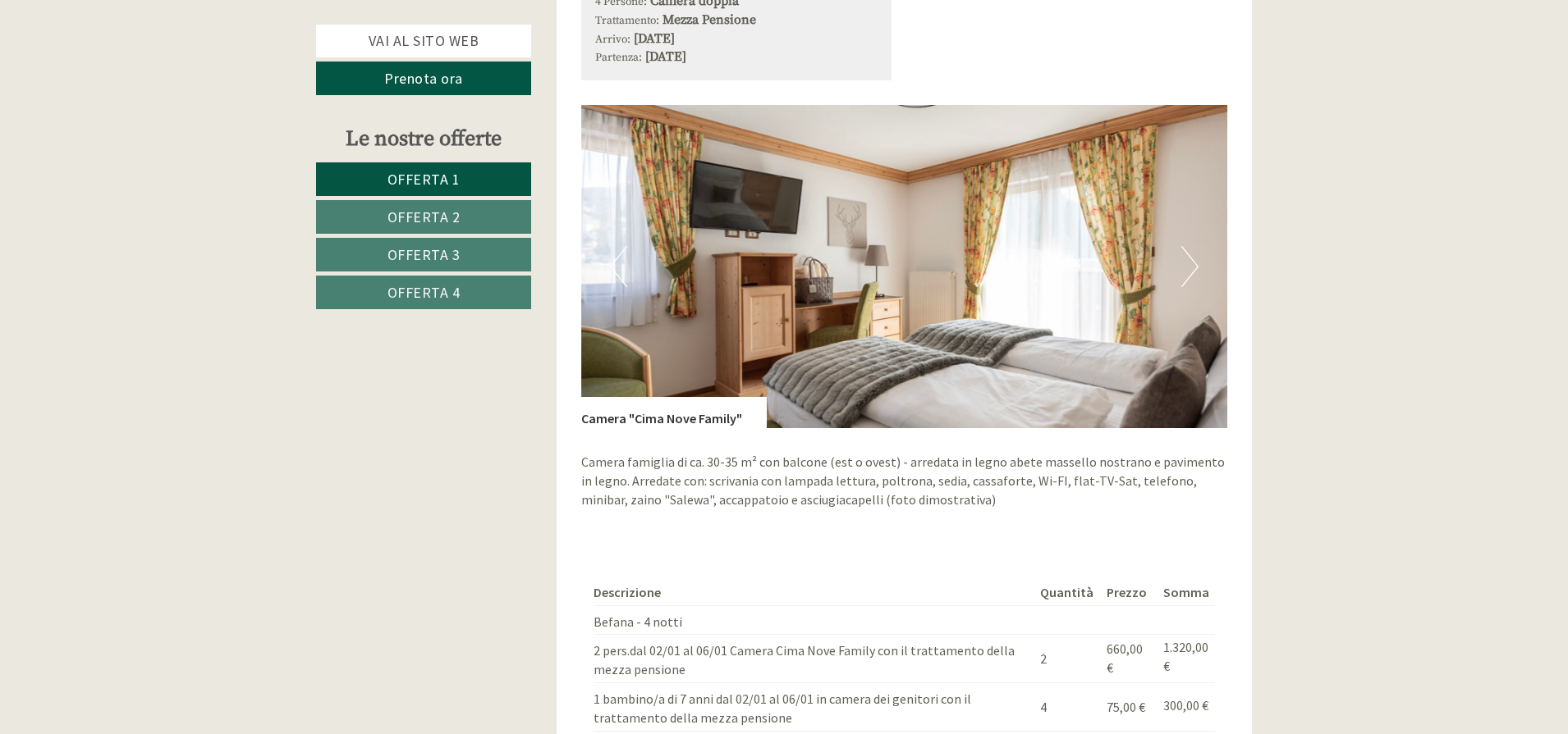
click at [1181, 246] on button "Next" at bounding box center [1189, 267] width 17 height 41
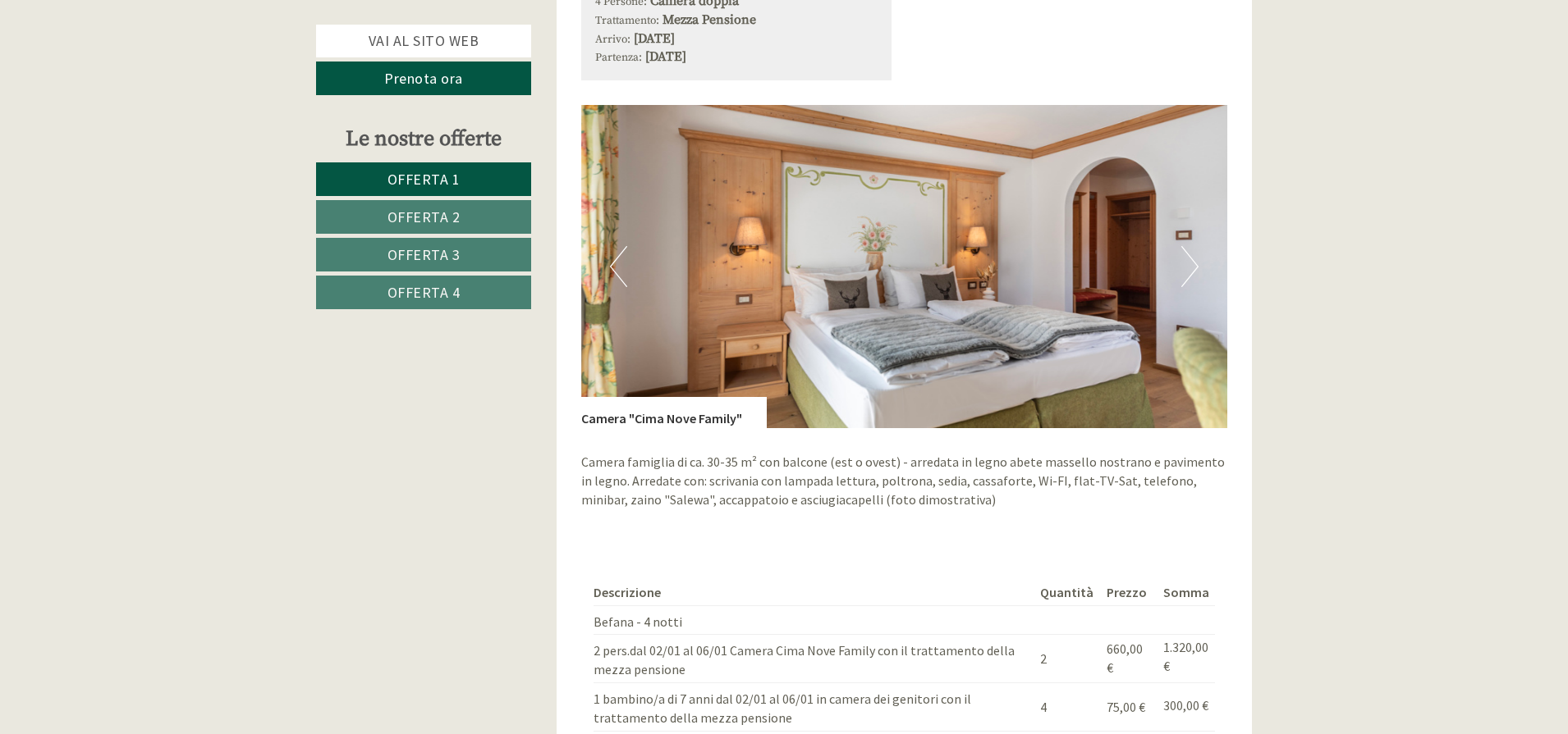
click at [1185, 246] on button "Next" at bounding box center [1189, 267] width 17 height 41
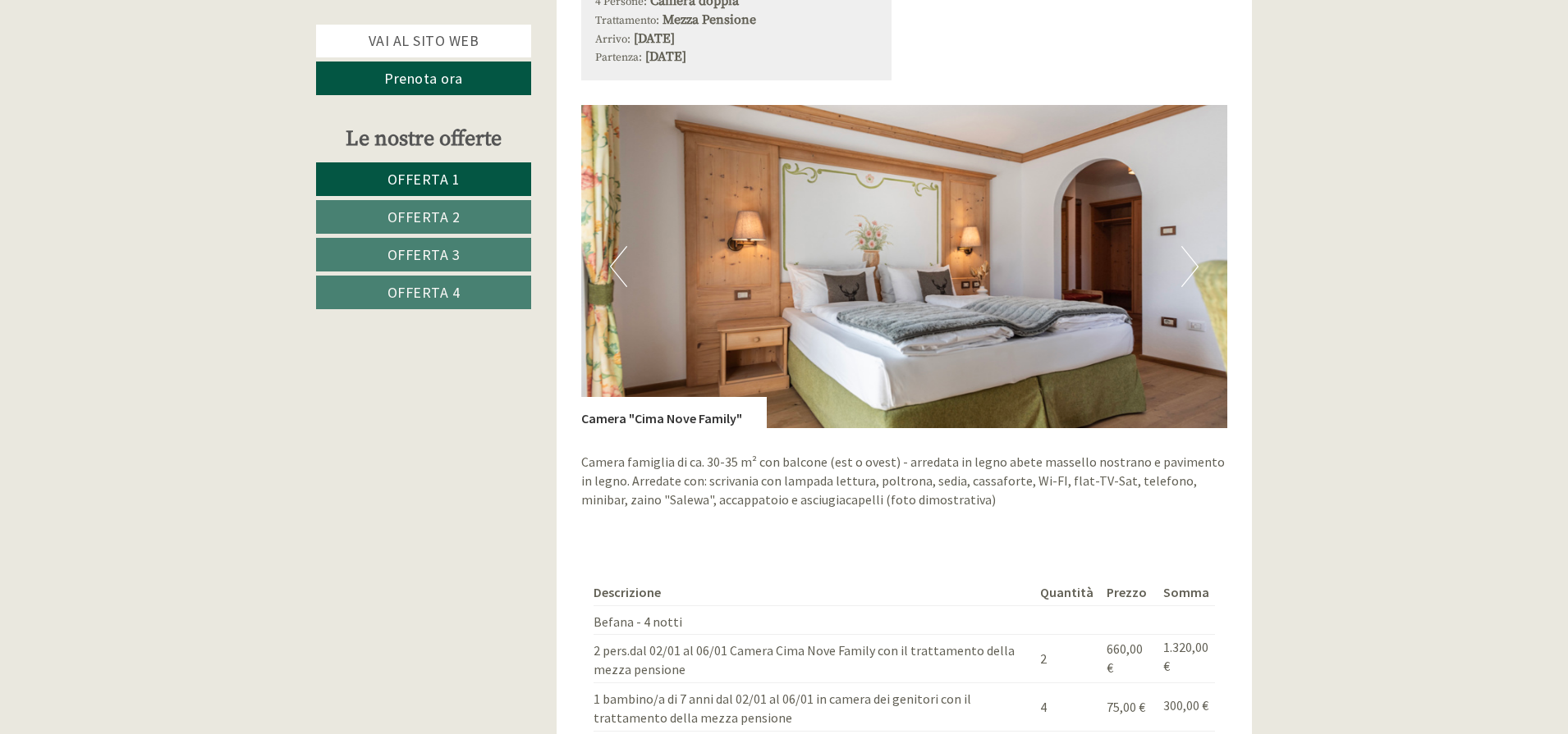
click at [1184, 246] on button "Next" at bounding box center [1189, 267] width 17 height 41
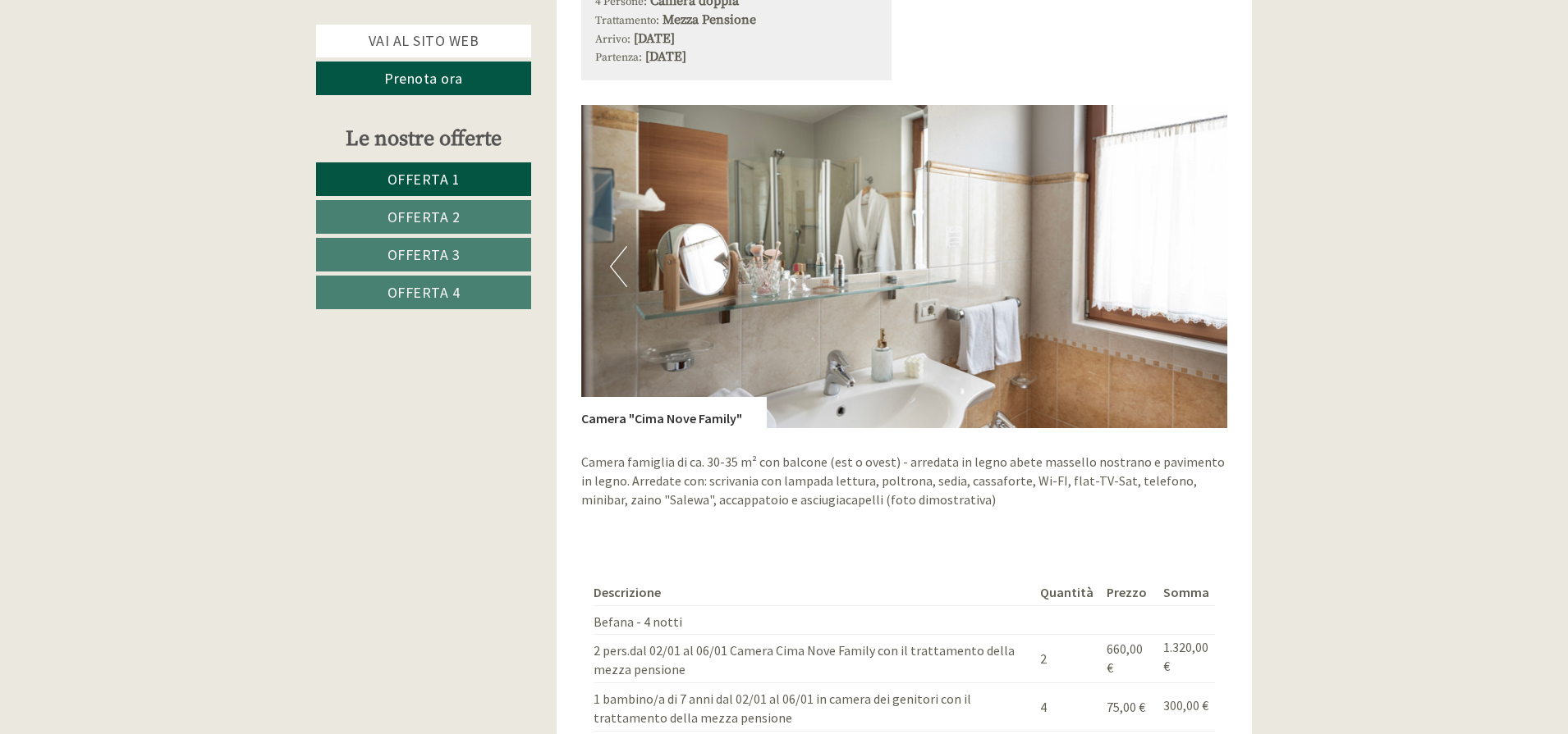
click at [1191, 246] on button "Next" at bounding box center [1189, 267] width 17 height 41
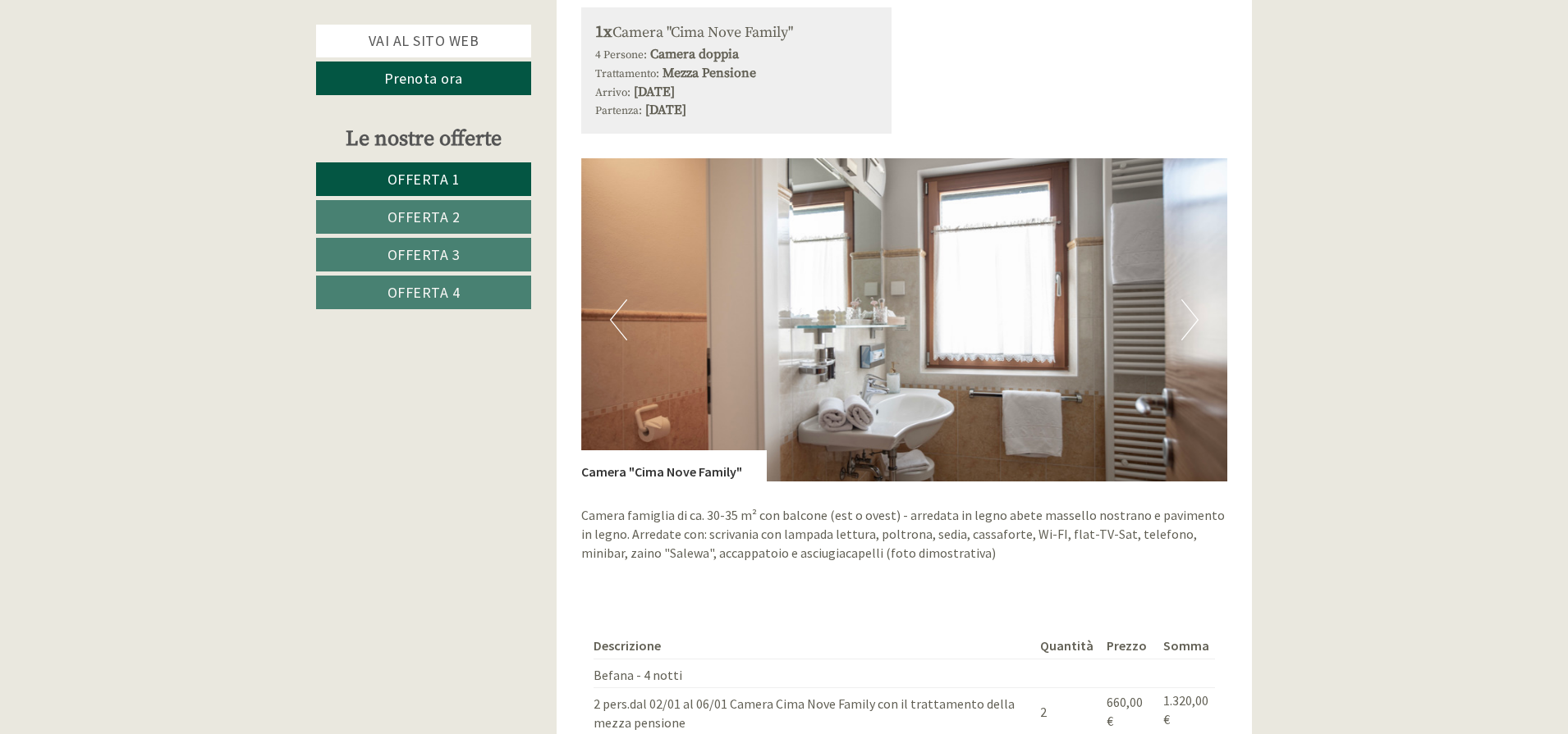
scroll to position [4231, 0]
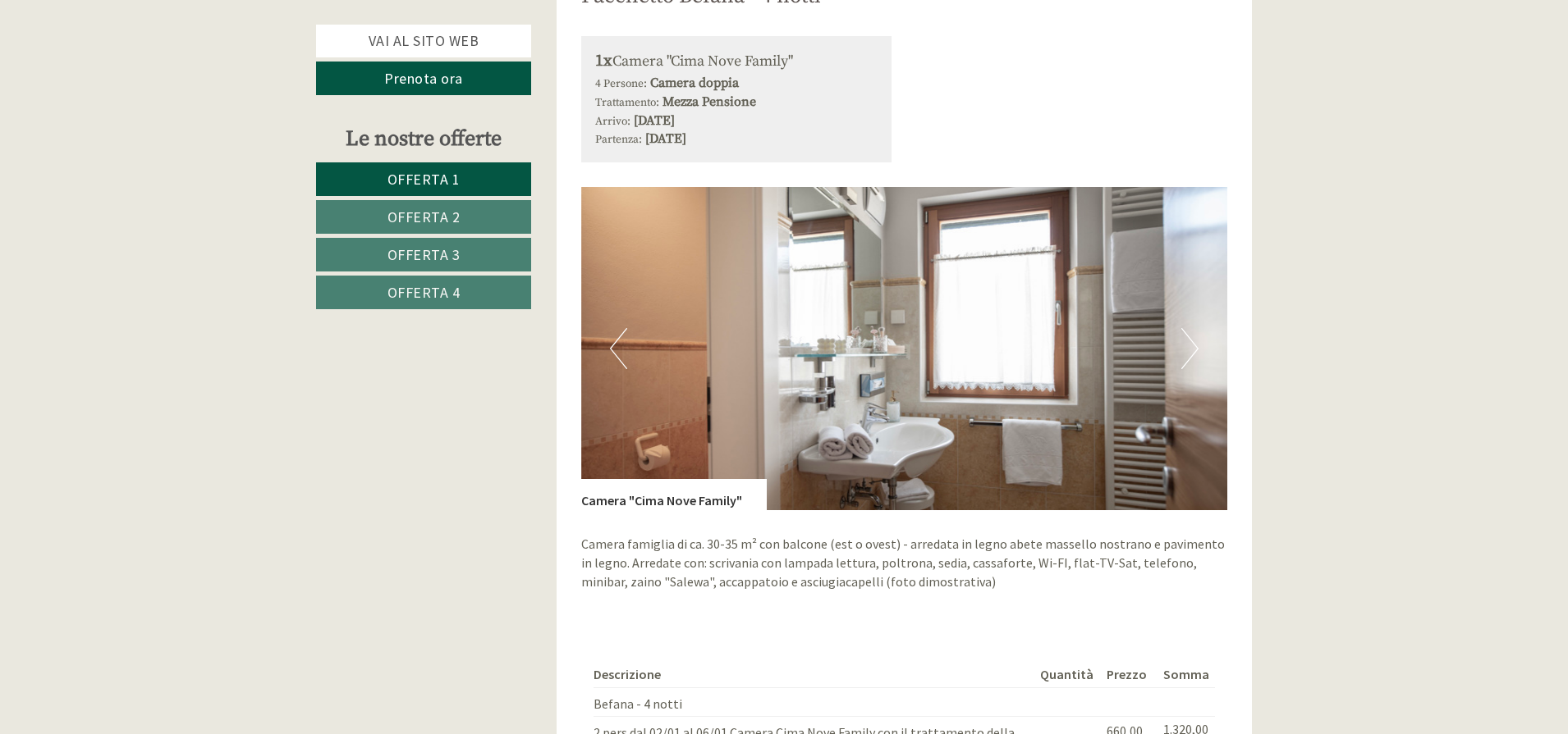
click at [1194, 328] on button "Next" at bounding box center [1189, 349] width 17 height 41
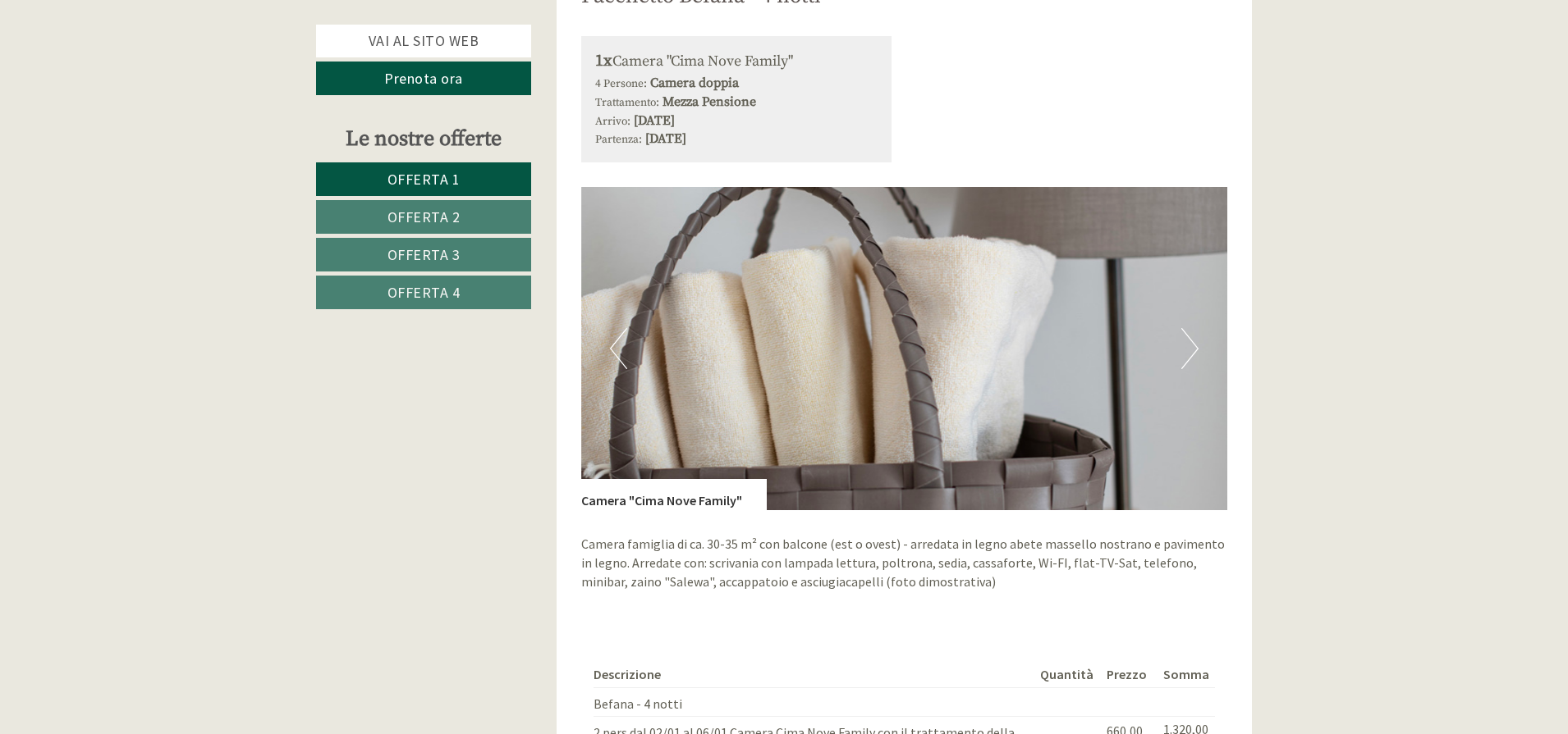
click at [1194, 328] on button "Next" at bounding box center [1189, 349] width 17 height 41
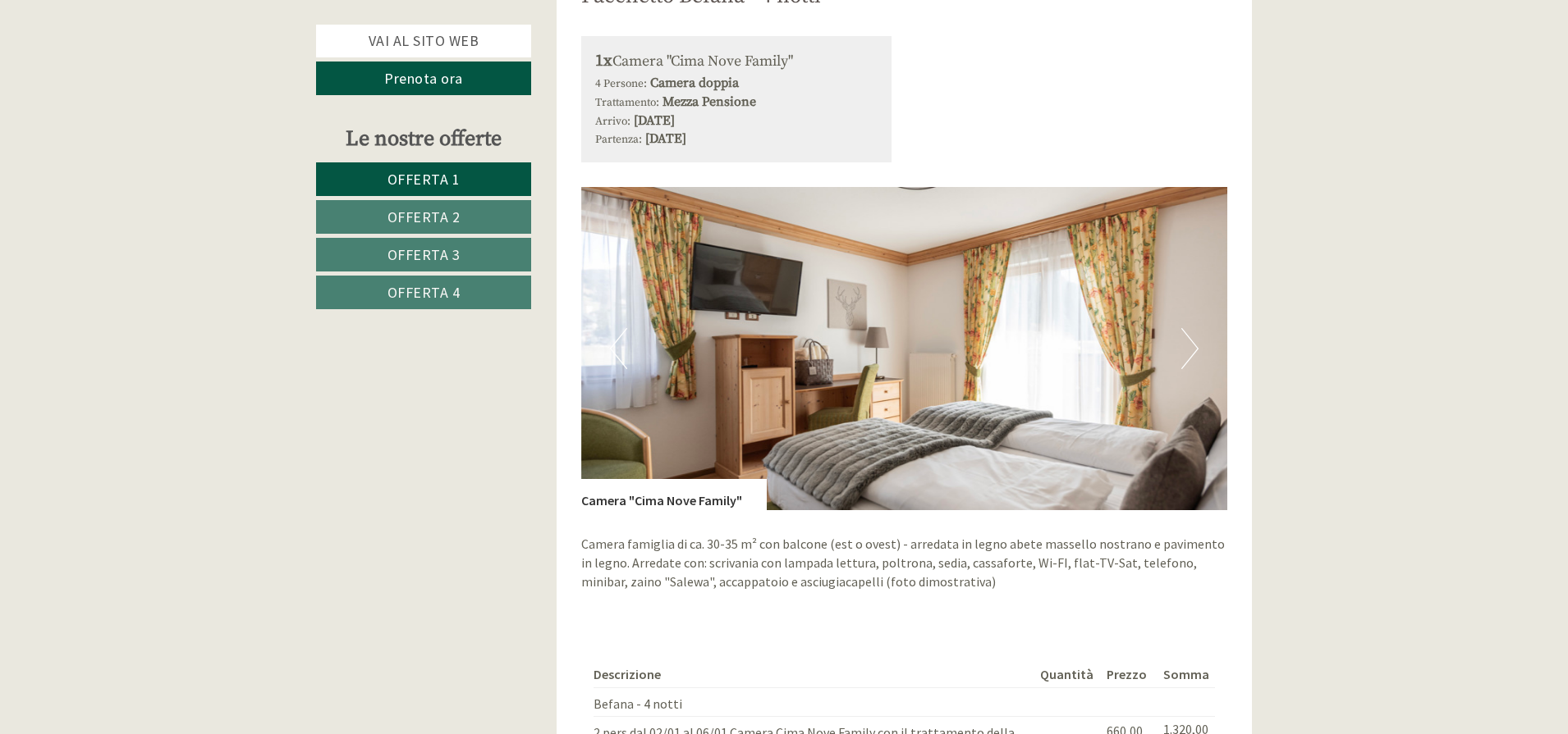
click at [1185, 337] on button "Next" at bounding box center [1189, 349] width 17 height 41
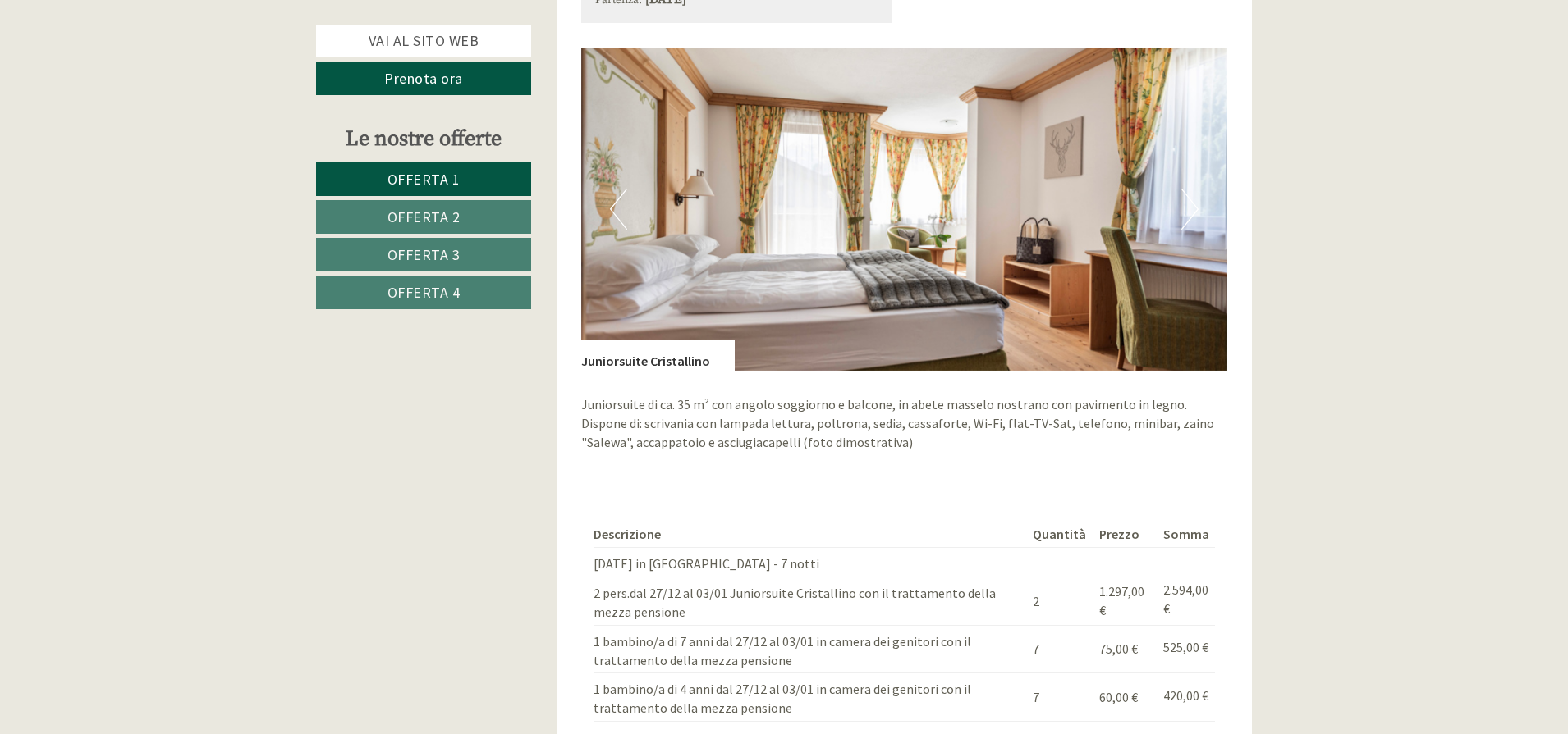
scroll to position [3082, 0]
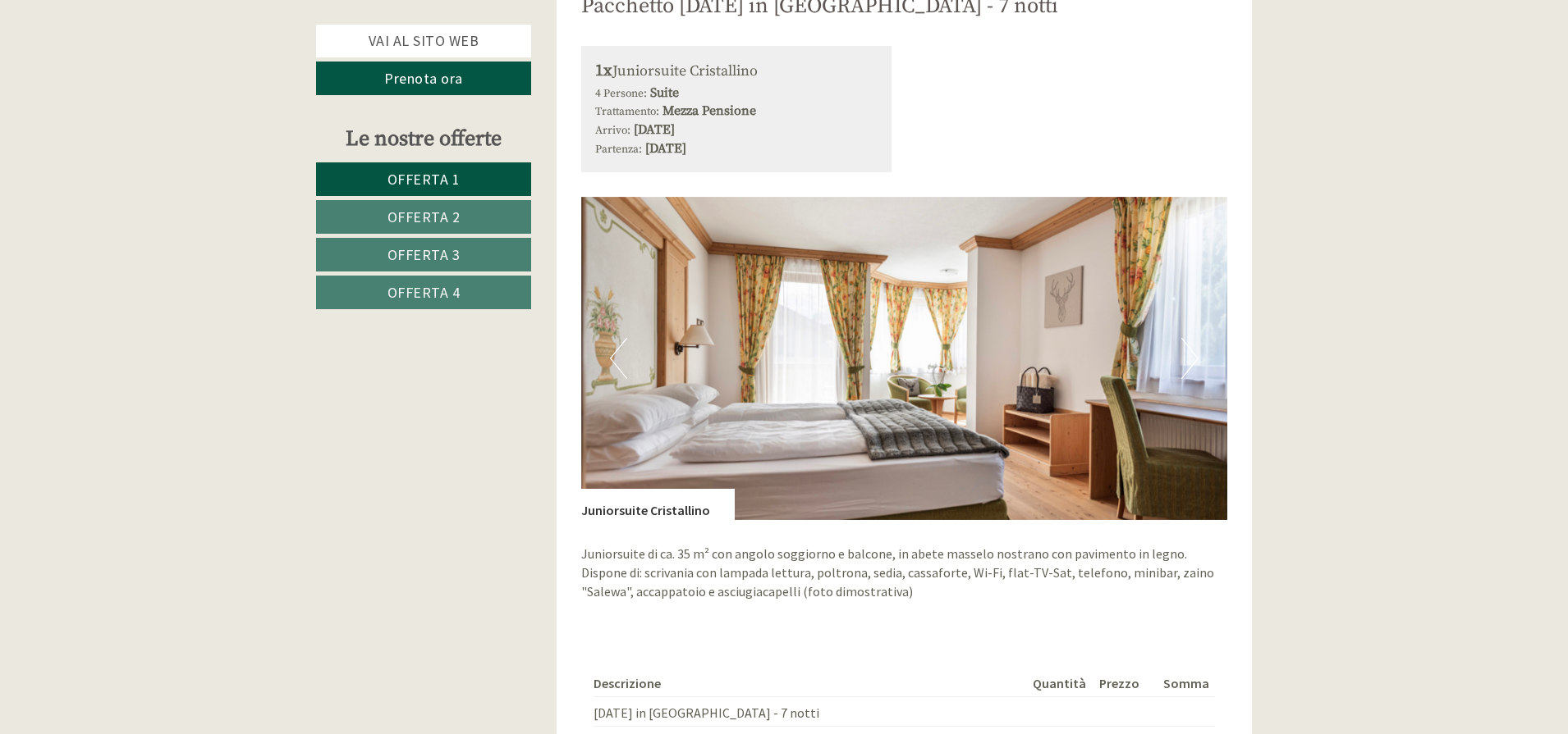
click at [456, 252] on span "Offerta 3" at bounding box center [424, 254] width 73 height 19
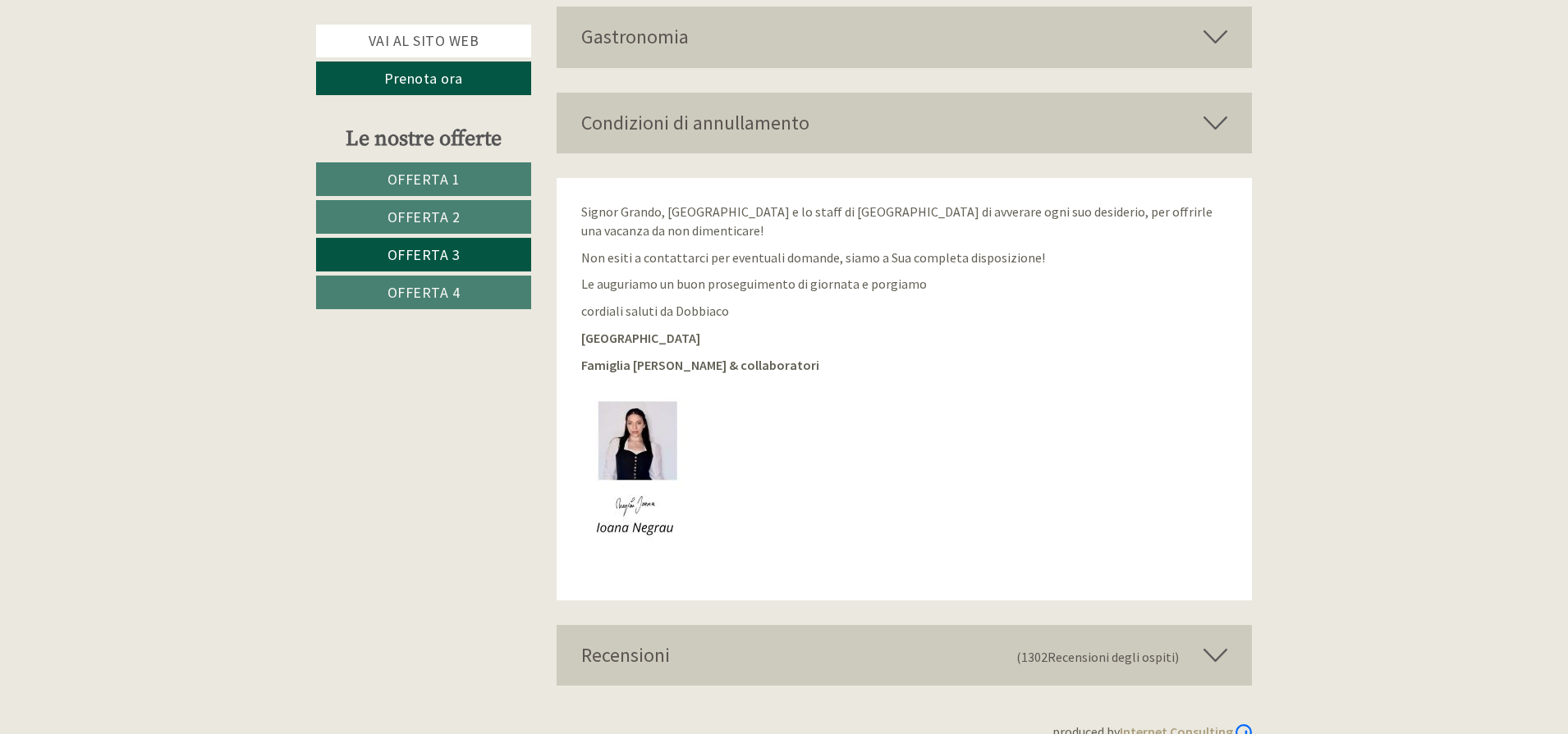
scroll to position [3922, 0]
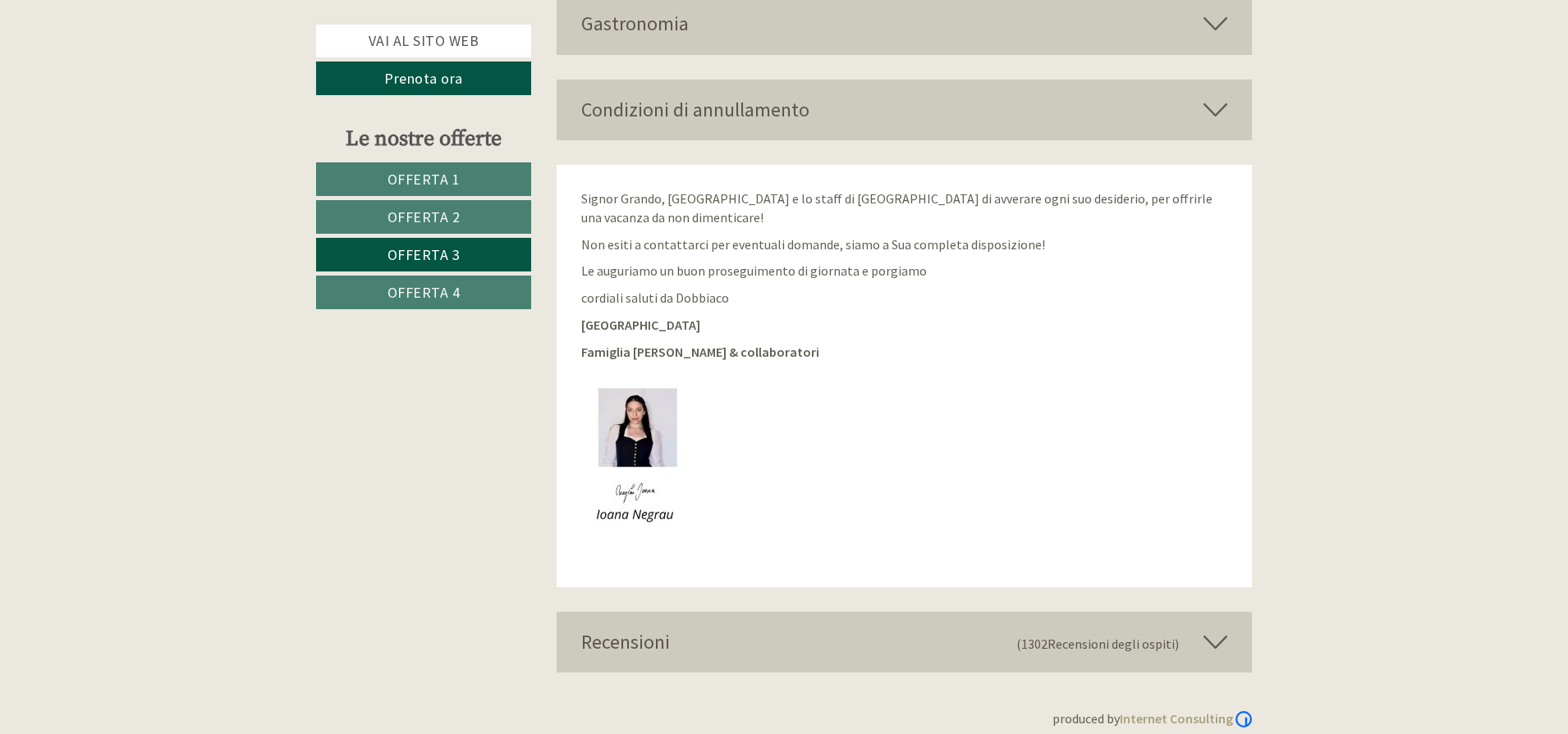
drag, startPoint x: 435, startPoint y: 316, endPoint x: 435, endPoint y: 308, distance: 8.0
click at [435, 313] on div "Le nostre offerte Offerta 1 Offerta 2 Offerta 3 Offerta 4" at bounding box center [426, 226] width 220 height 204
click at [435, 301] on span "Offerta 4" at bounding box center [424, 292] width 73 height 19
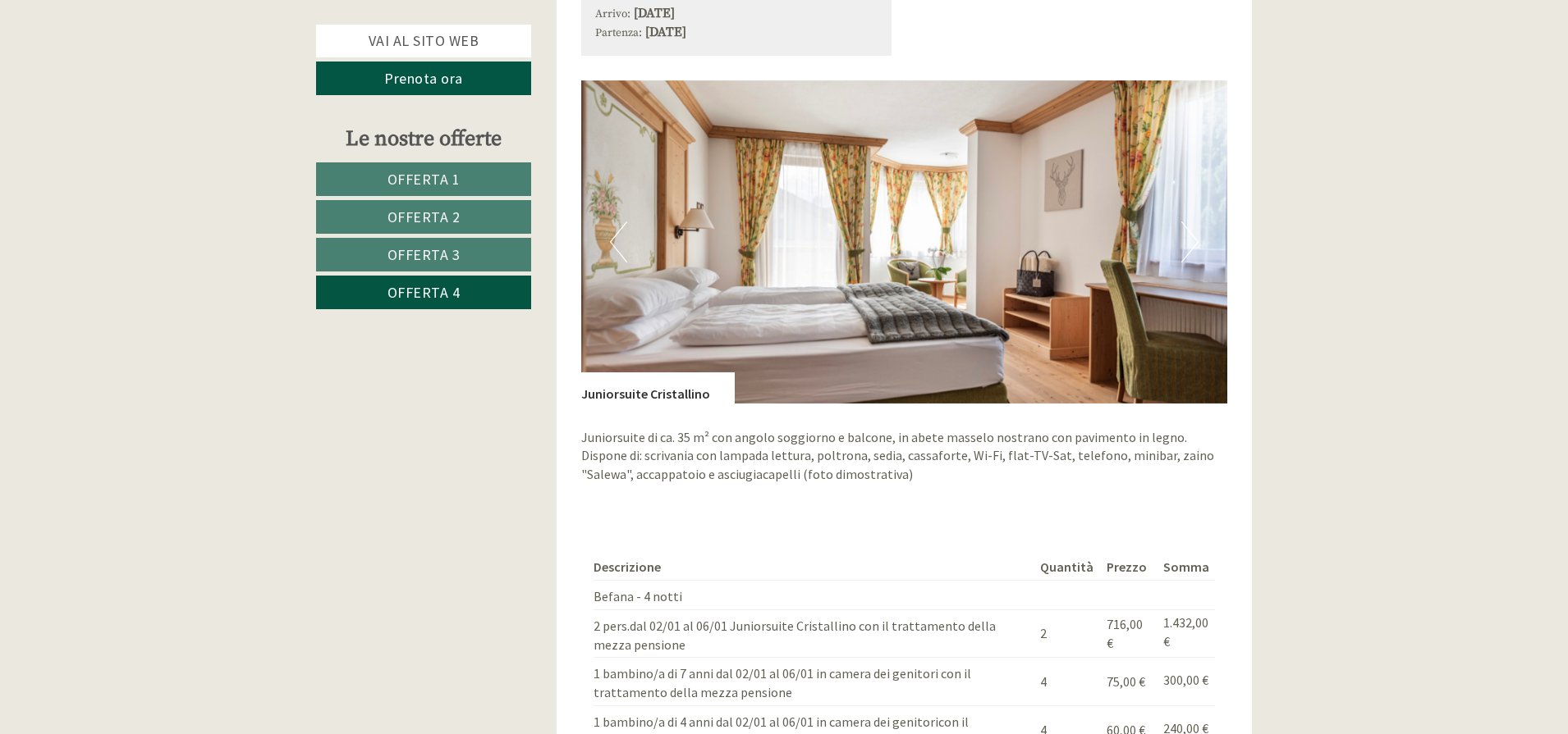
scroll to position [2027, 0]
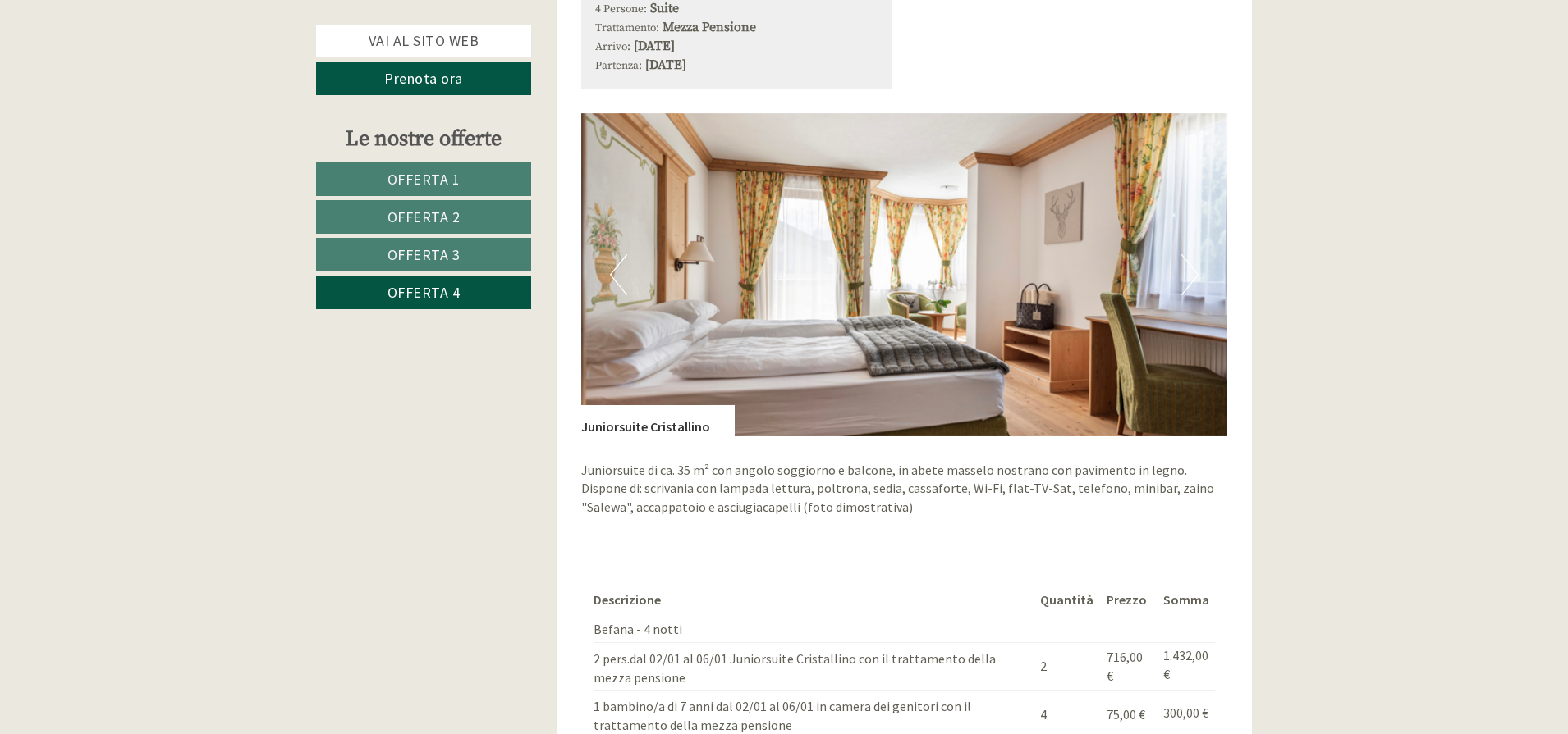
click at [1195, 256] on button "Next" at bounding box center [1189, 275] width 17 height 41
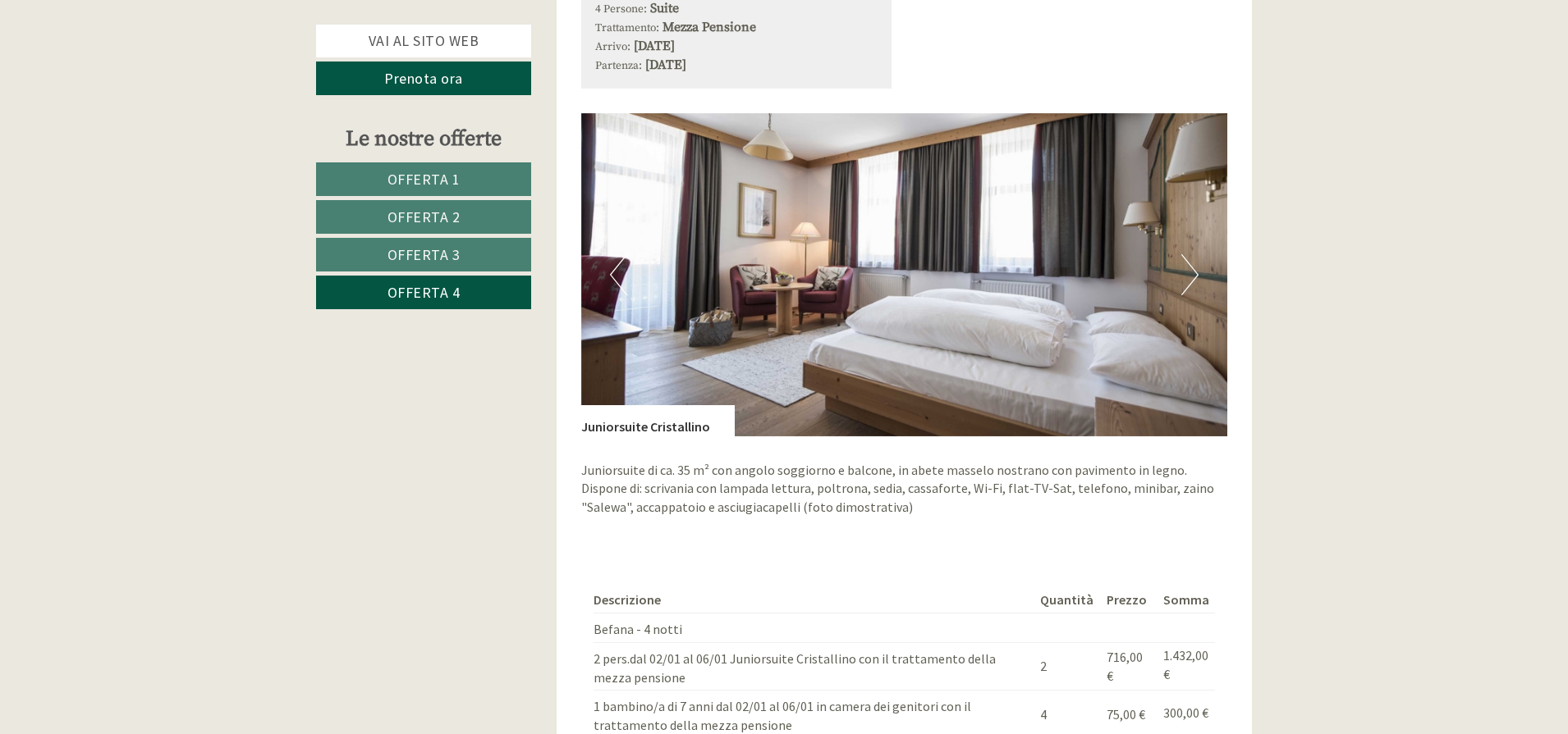
click at [1194, 256] on button "Next" at bounding box center [1189, 275] width 17 height 41
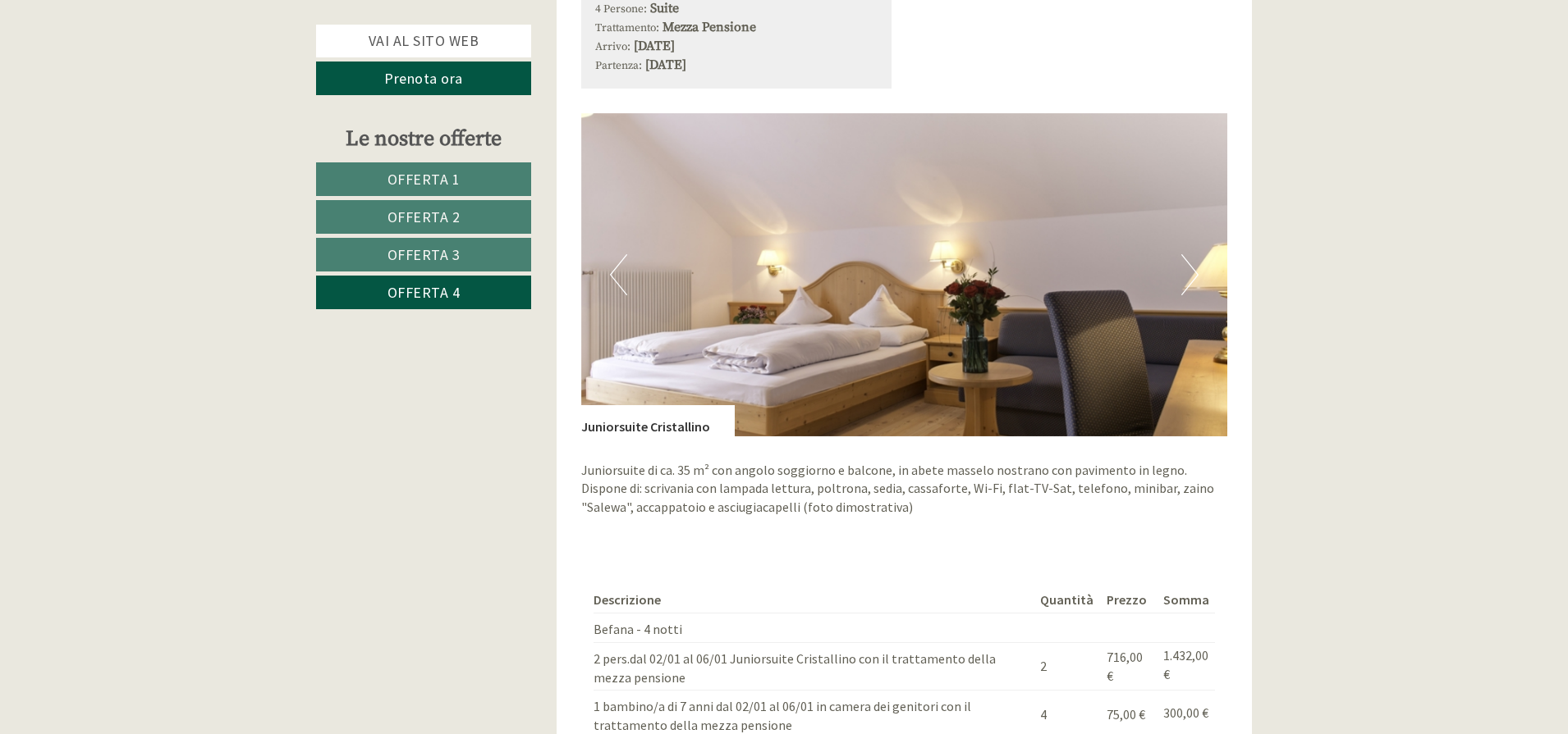
click at [1192, 256] on button "Next" at bounding box center [1189, 275] width 17 height 41
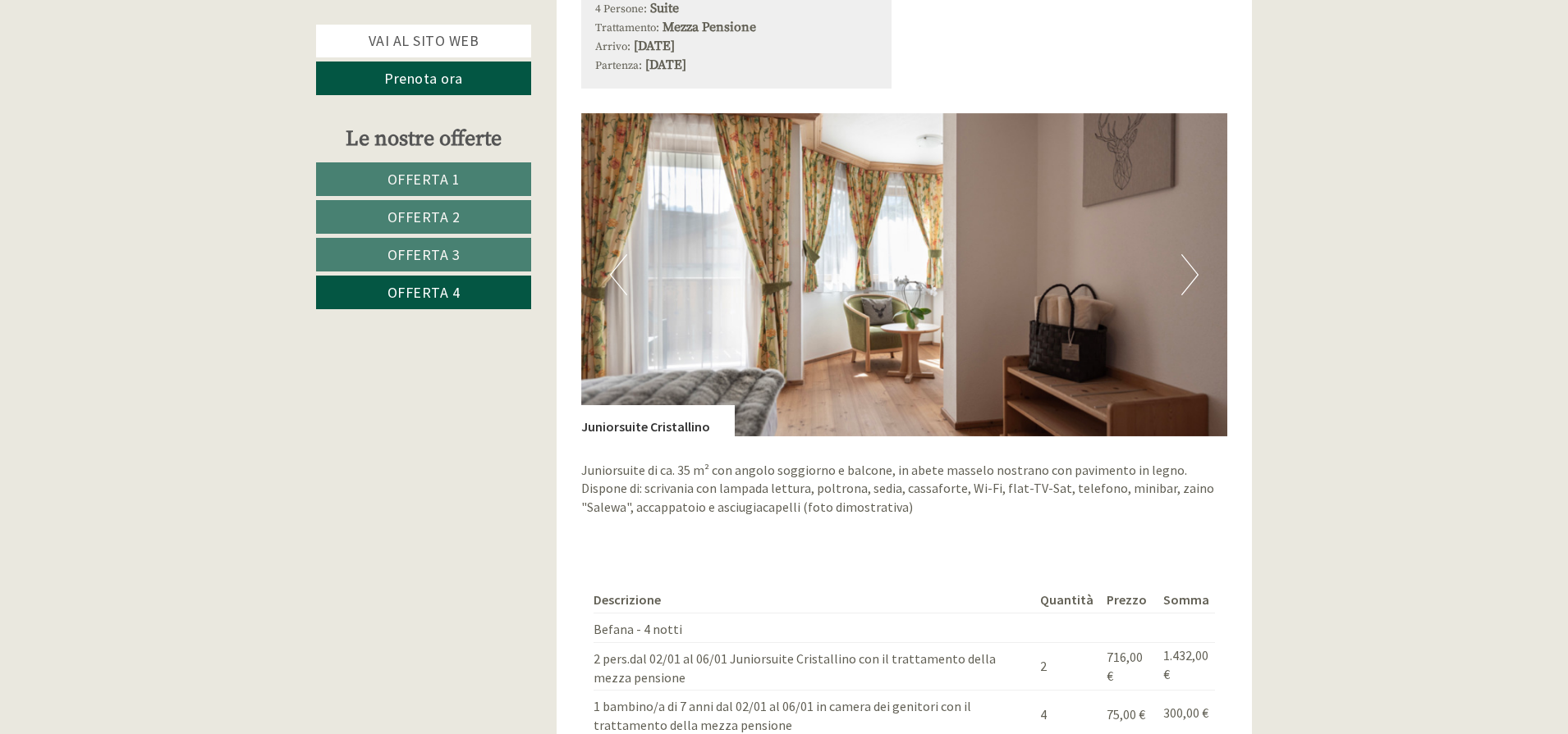
click at [610, 254] on button "Previous" at bounding box center [618, 275] width 17 height 41
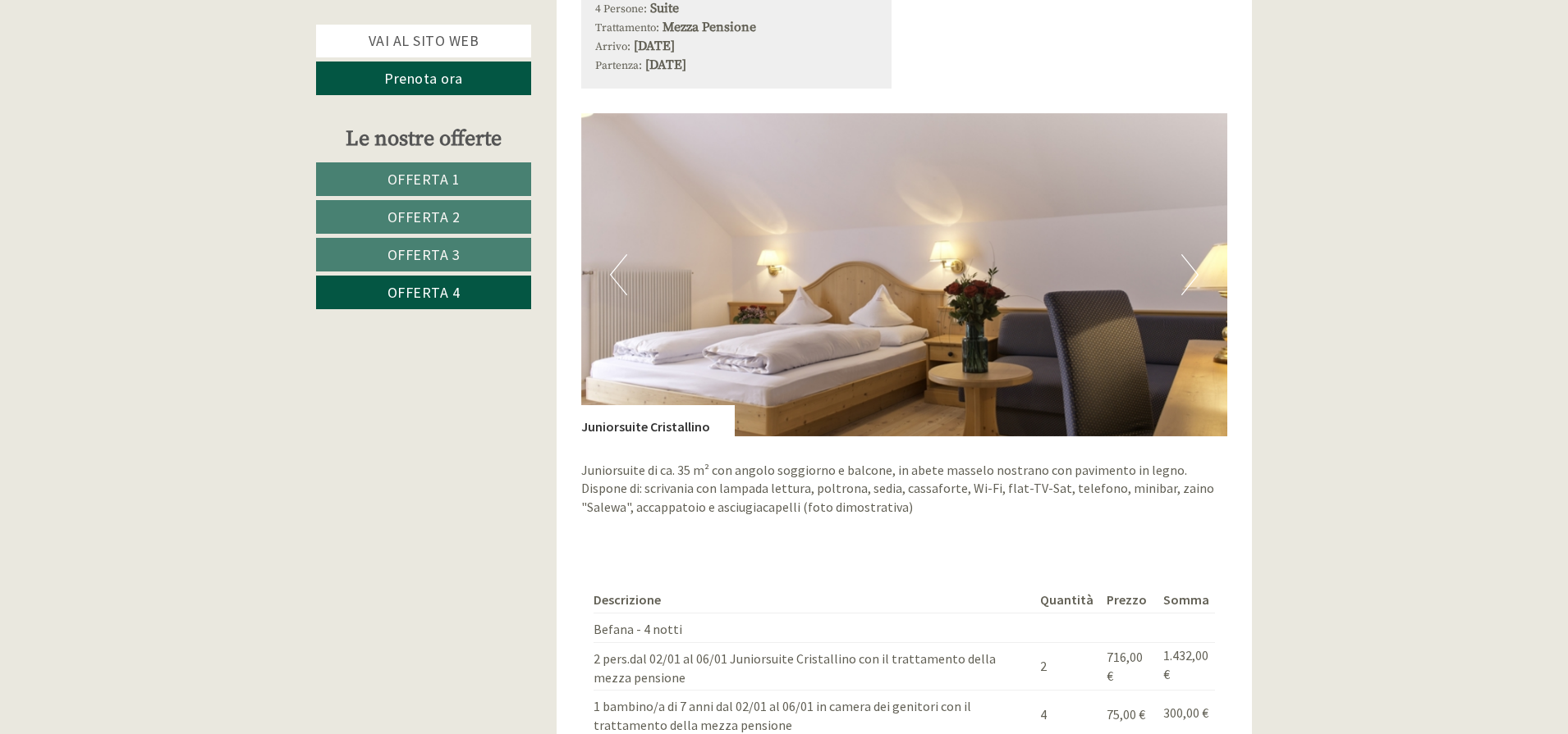
click at [610, 260] on button "Previous" at bounding box center [618, 275] width 17 height 41
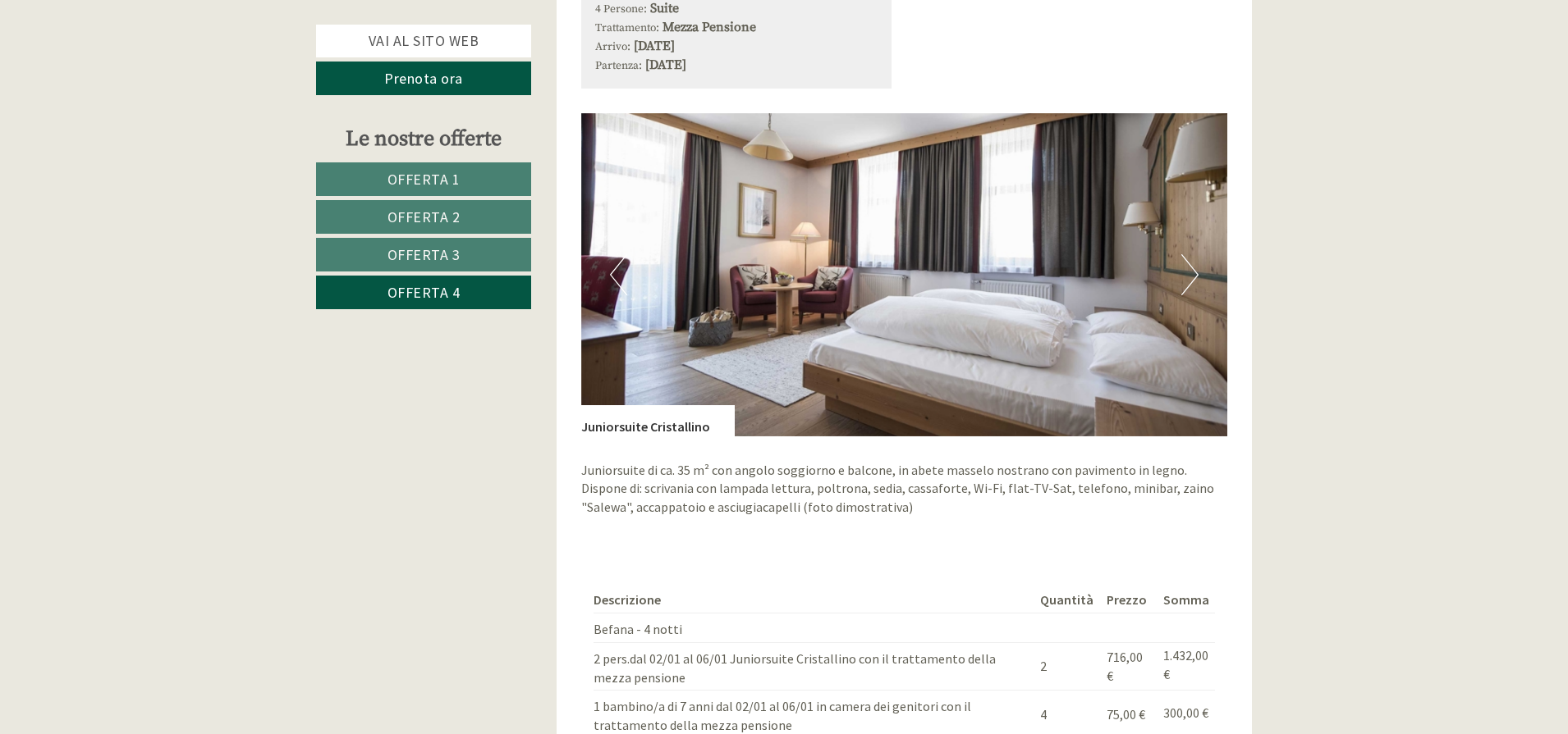
click at [1180, 260] on img at bounding box center [904, 275] width 647 height 323
click at [1183, 260] on button "Next" at bounding box center [1189, 275] width 17 height 41
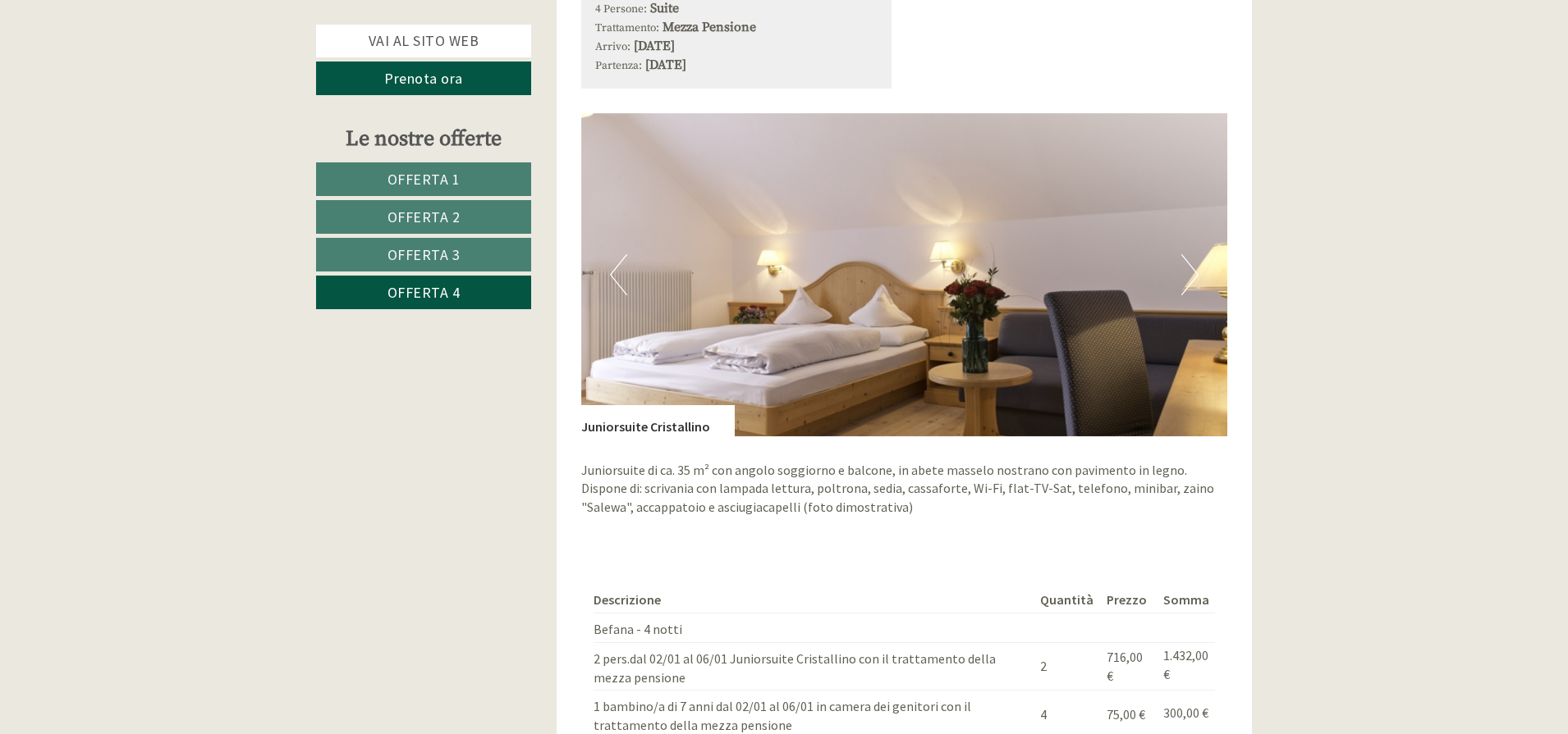
click at [1183, 260] on button "Next" at bounding box center [1189, 275] width 17 height 41
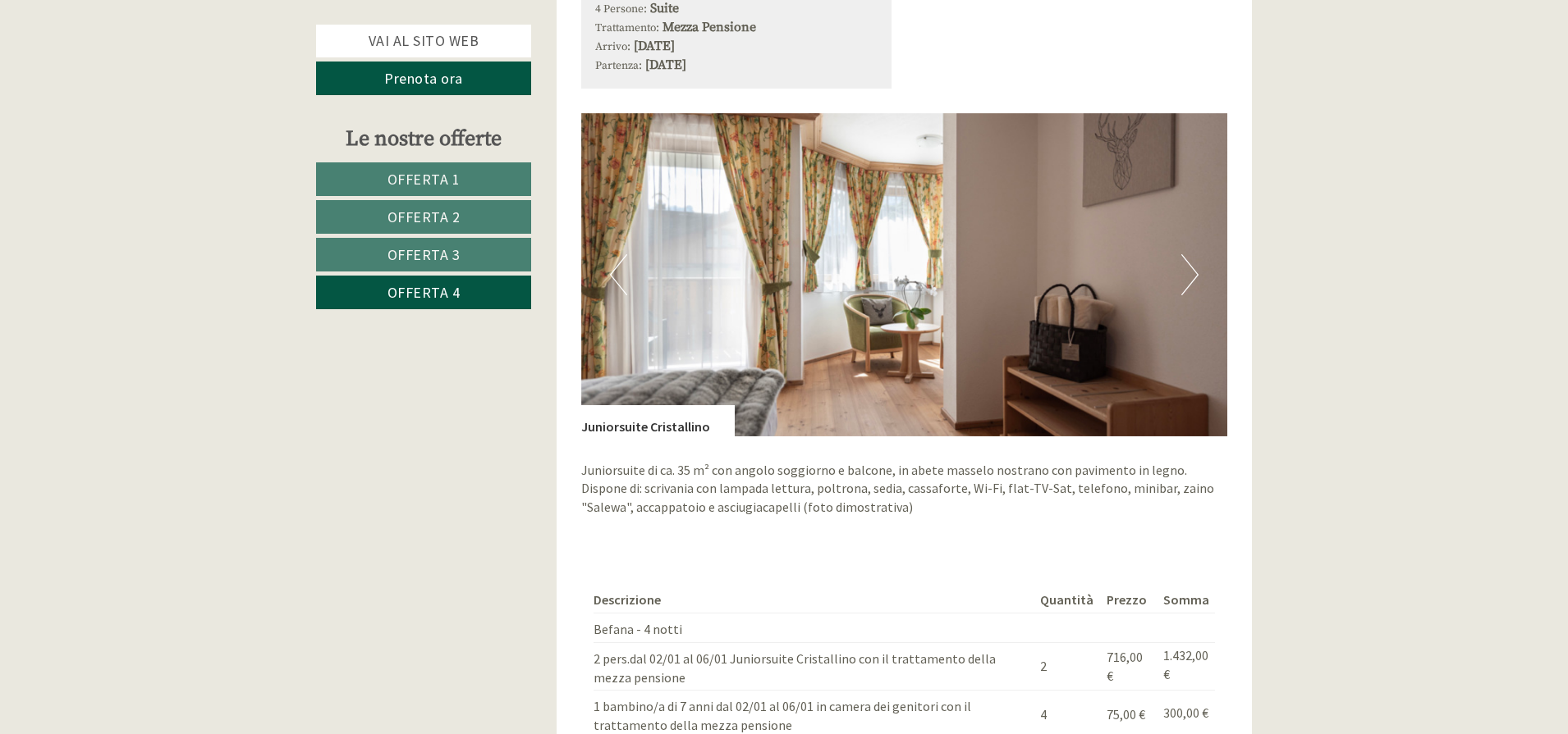
click at [1186, 266] on button "Next" at bounding box center [1189, 275] width 17 height 41
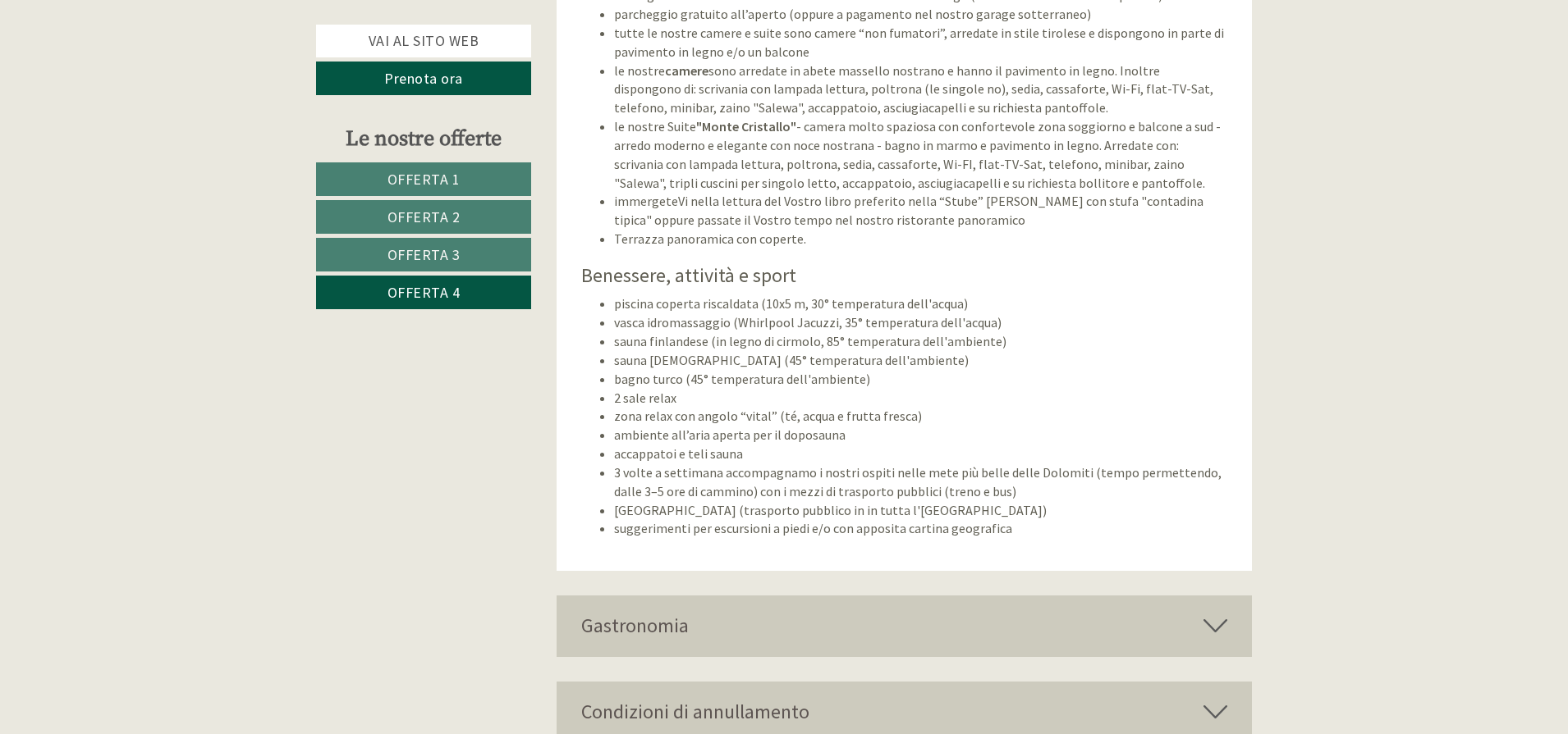
scroll to position [3340, 0]
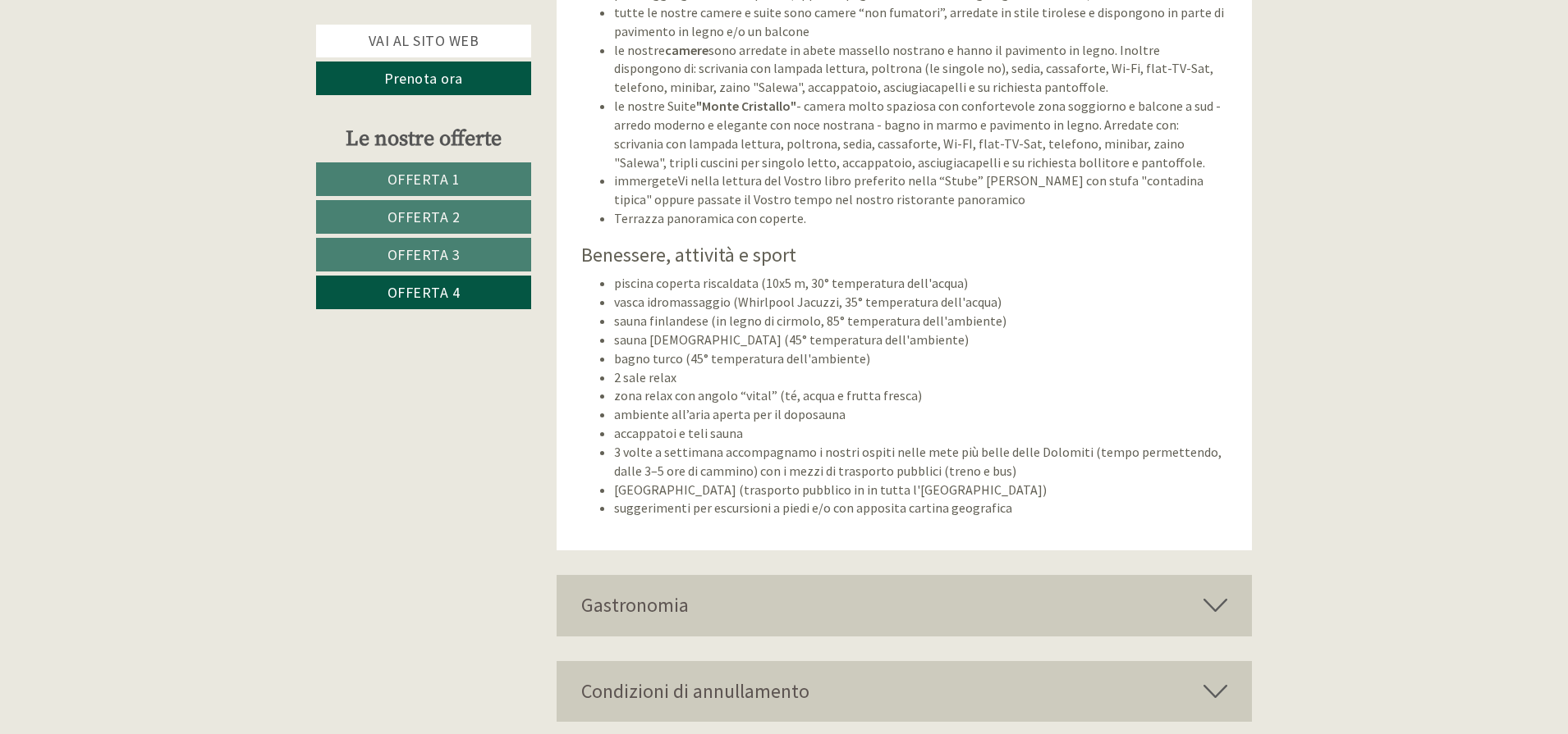
click at [666, 590] on div "Gastronomia" at bounding box center [905, 606] width 696 height 61
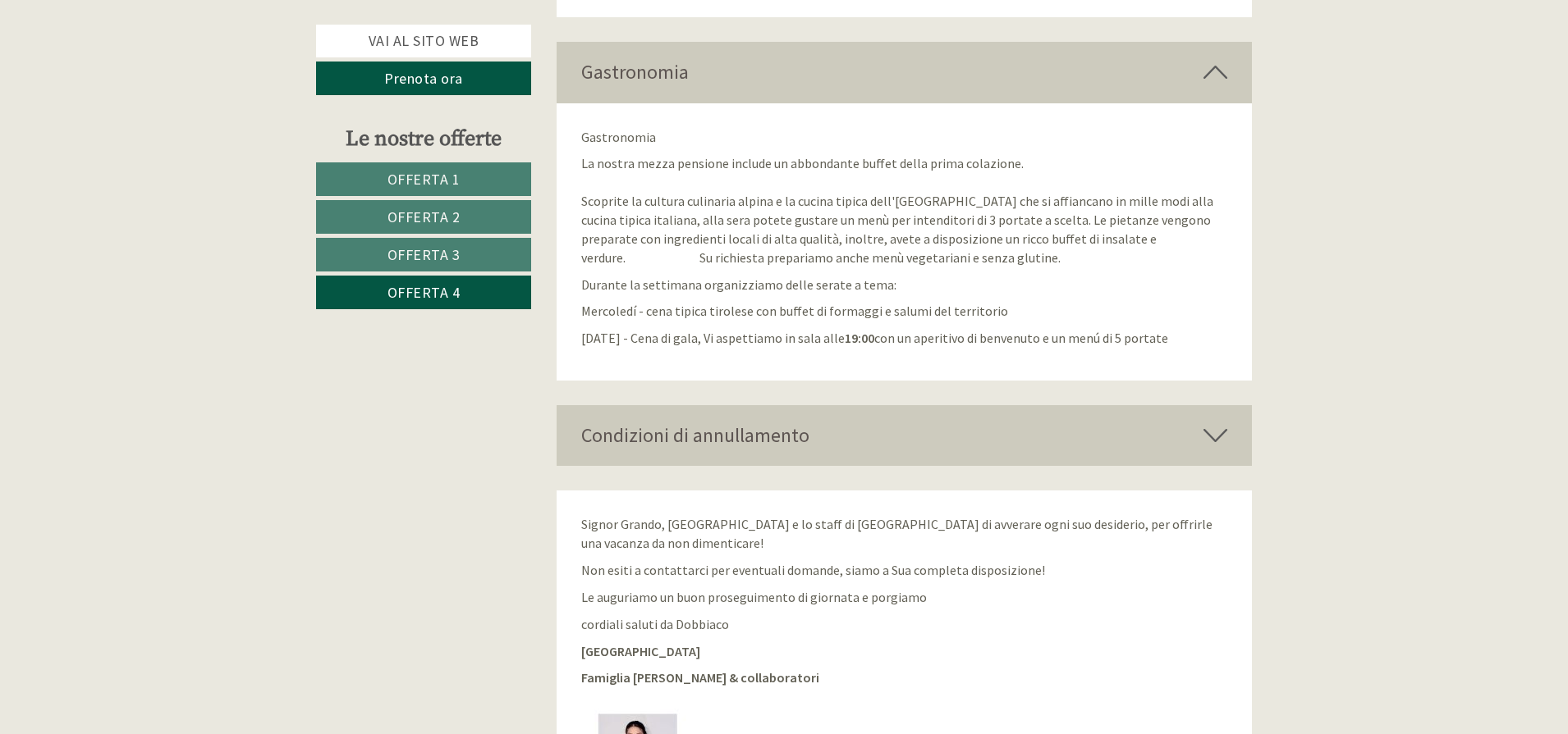
scroll to position [3914, 0]
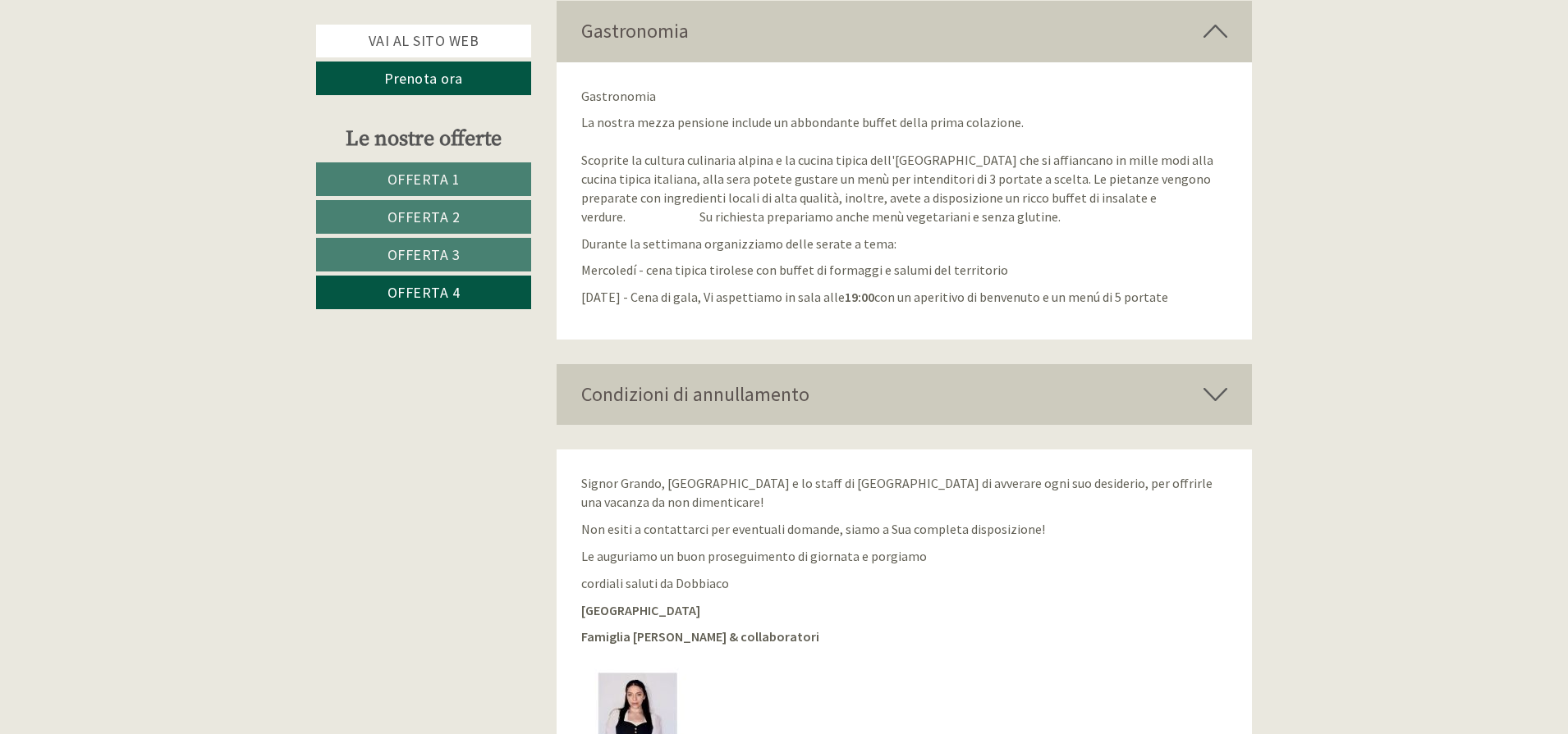
click at [747, 366] on div "Condizioni di annullamento" at bounding box center [905, 394] width 696 height 61
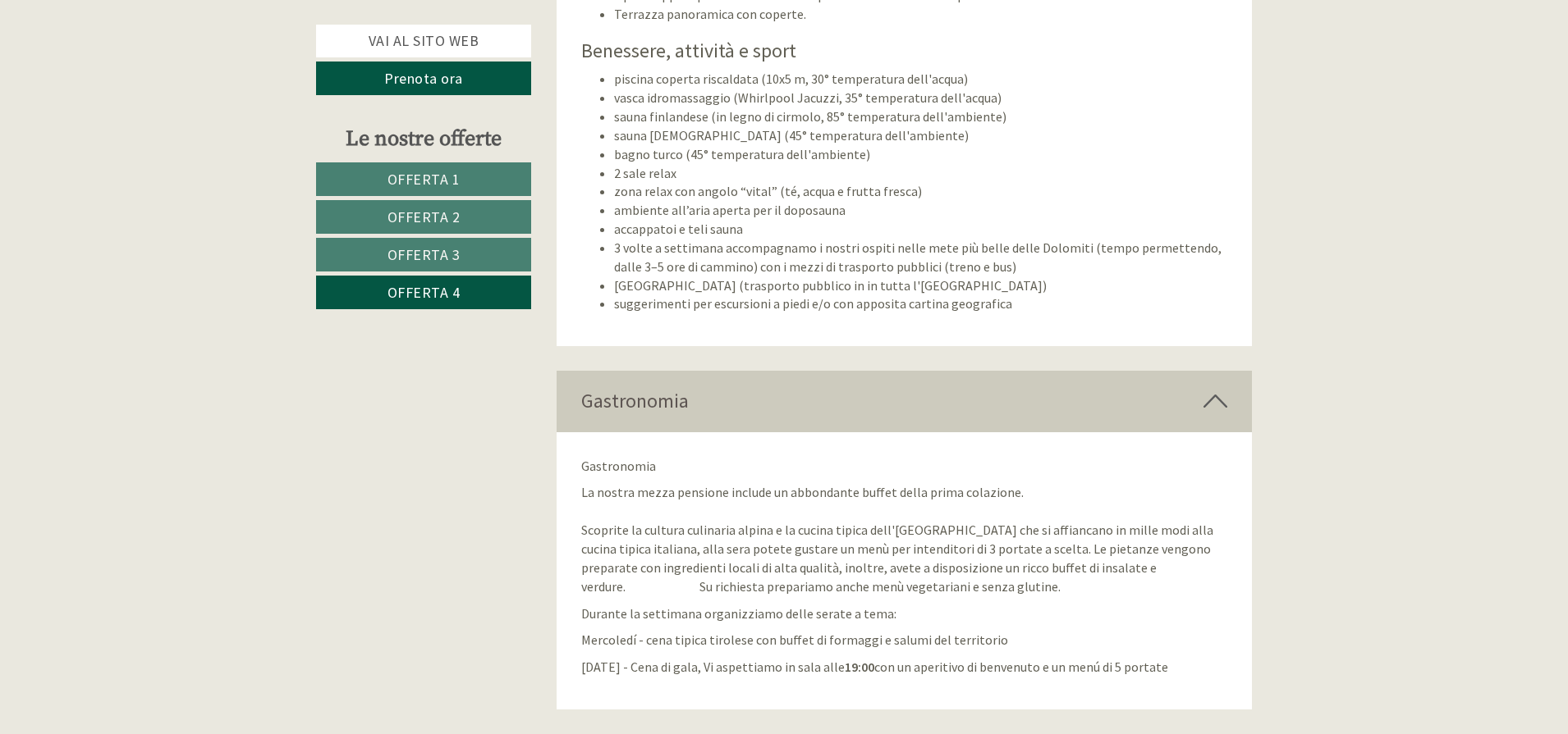
scroll to position [3340, 0]
